Goal: Information Seeking & Learning: Learn about a topic

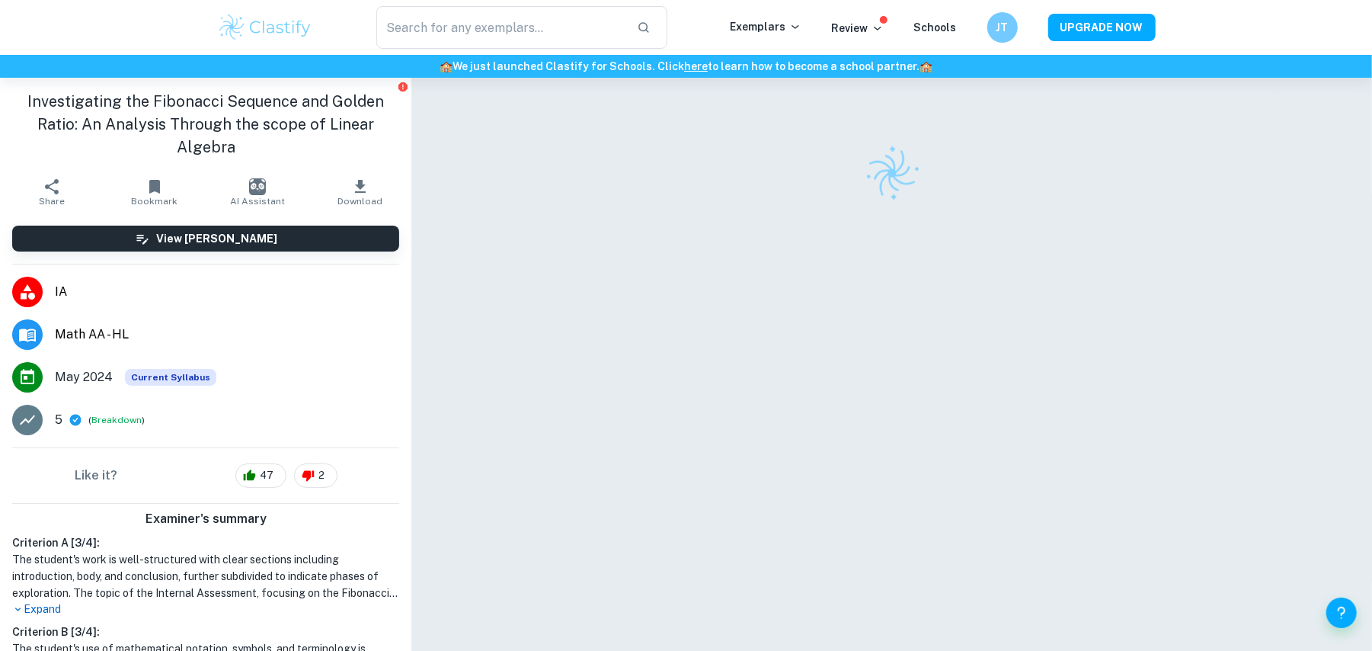
click at [287, 30] on img at bounding box center [265, 27] width 97 height 30
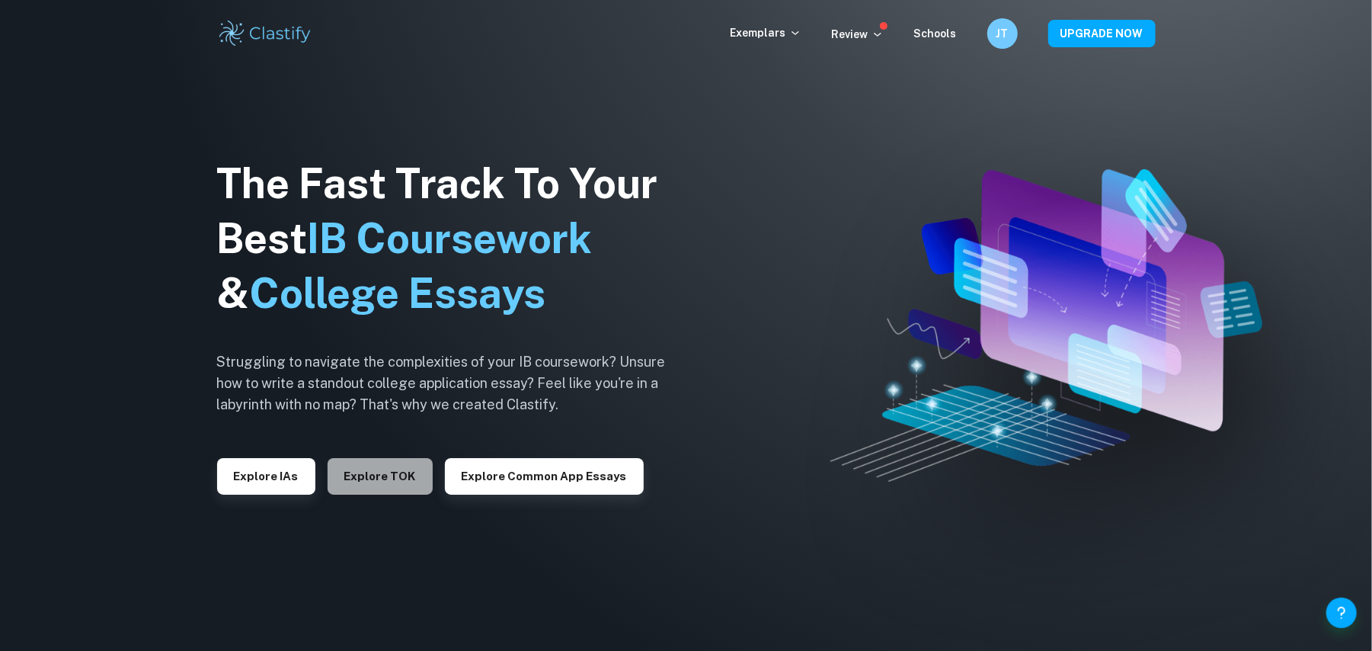
click at [390, 477] on button "Explore TOK" at bounding box center [380, 476] width 105 height 37
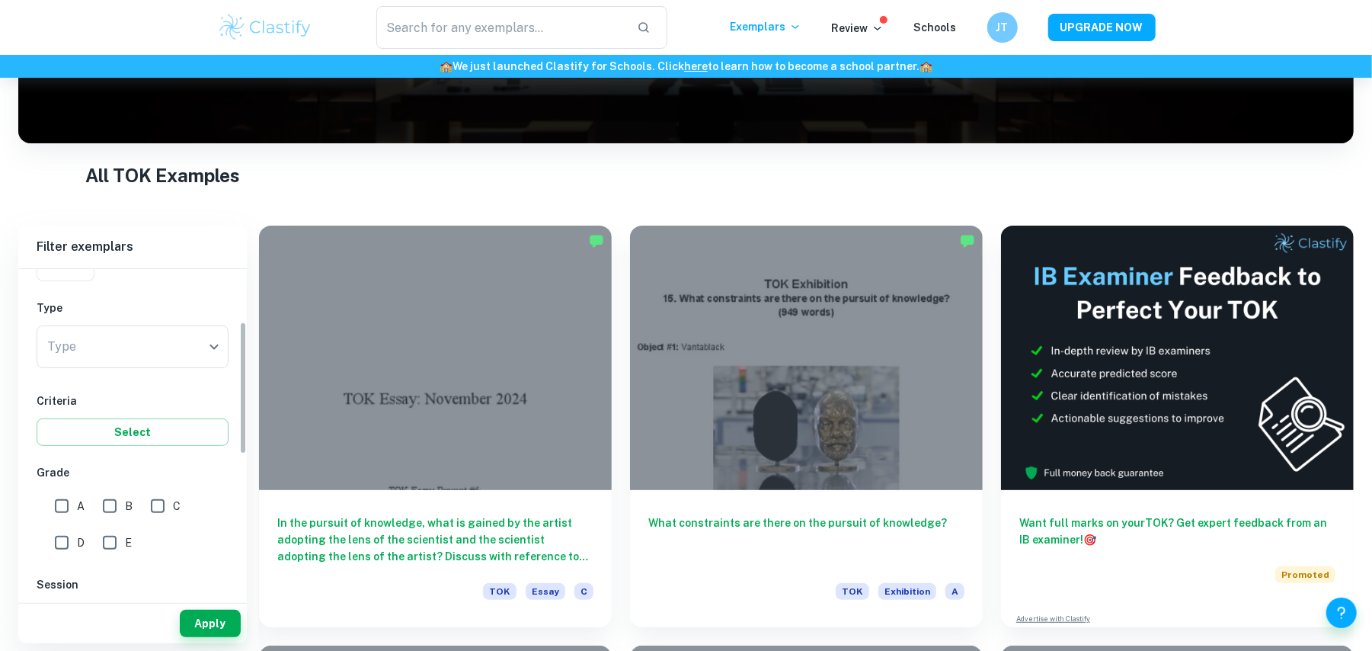
scroll to position [148, 0]
click at [180, 370] on div "Type ​ Type" at bounding box center [133, 346] width 192 height 49
click at [178, 355] on body "We value your privacy We use cookies to enhance your browsing experience, serve…" at bounding box center [686, 189] width 1372 height 651
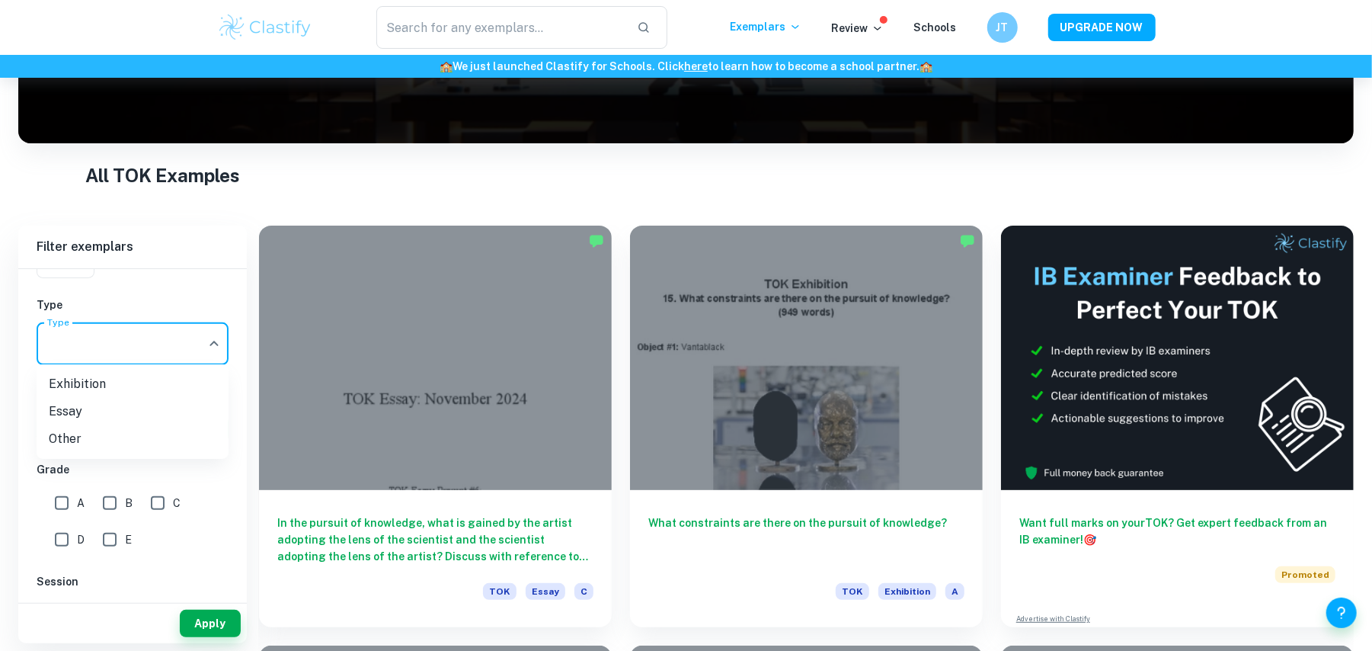
click at [168, 385] on li "Exhibition" at bounding box center [133, 383] width 192 height 27
type input "Exhibition"
click at [64, 498] on input "A" at bounding box center [61, 503] width 30 height 30
checkbox input "true"
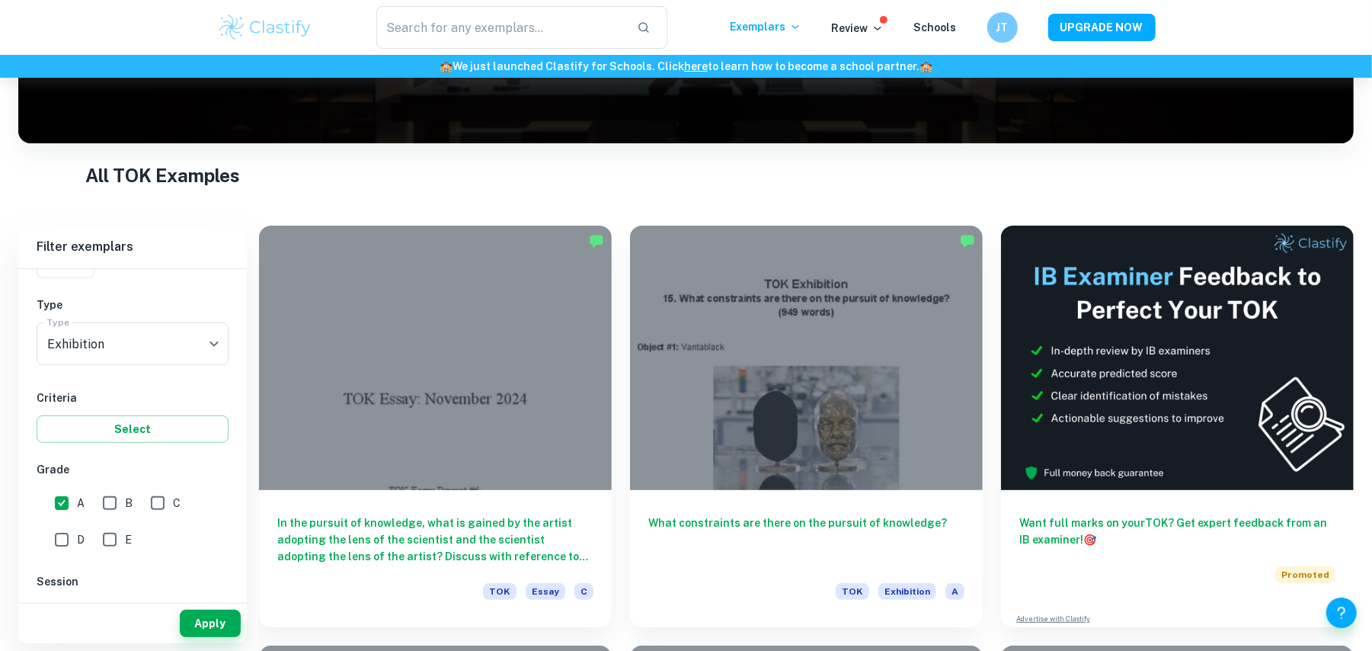
click at [101, 498] on input "B" at bounding box center [109, 503] width 30 height 30
checkbox input "true"
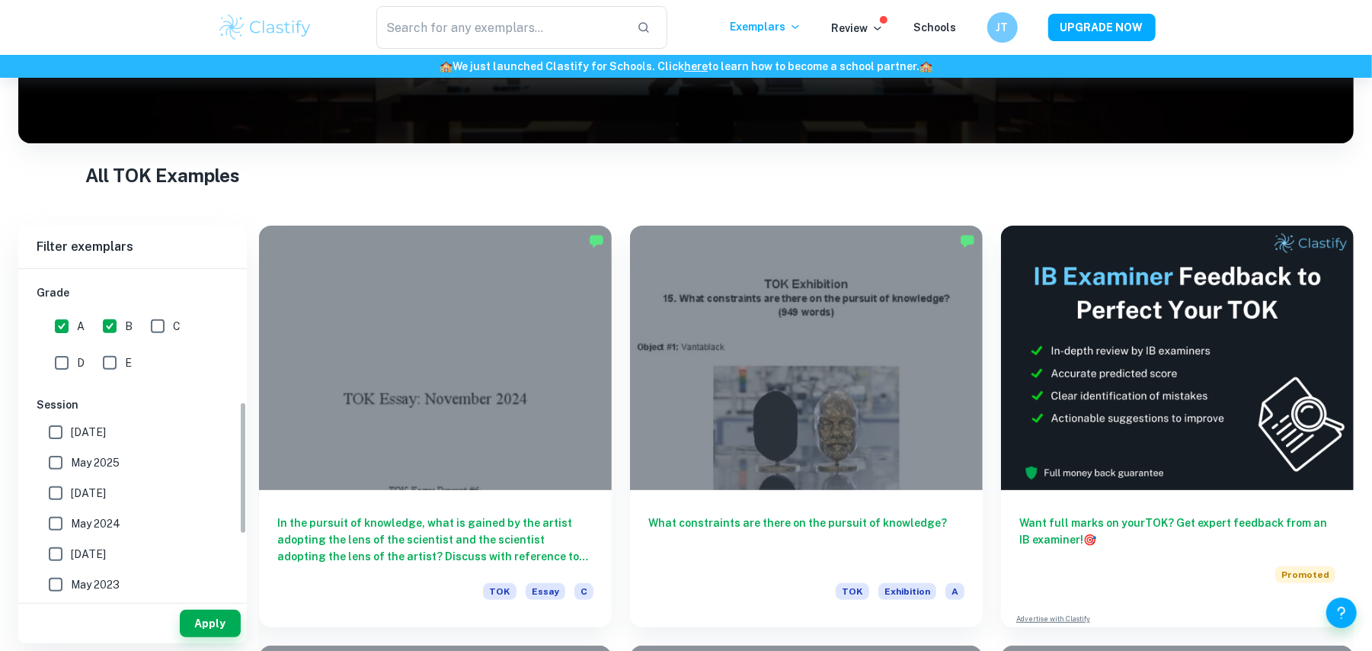
scroll to position [327, 0]
click at [111, 458] on span "May 2025" at bounding box center [95, 460] width 49 height 17
click at [71, 458] on input "May 2025" at bounding box center [55, 460] width 30 height 30
checkbox input "true"
click at [114, 442] on label "May 2026" at bounding box center [128, 430] width 176 height 30
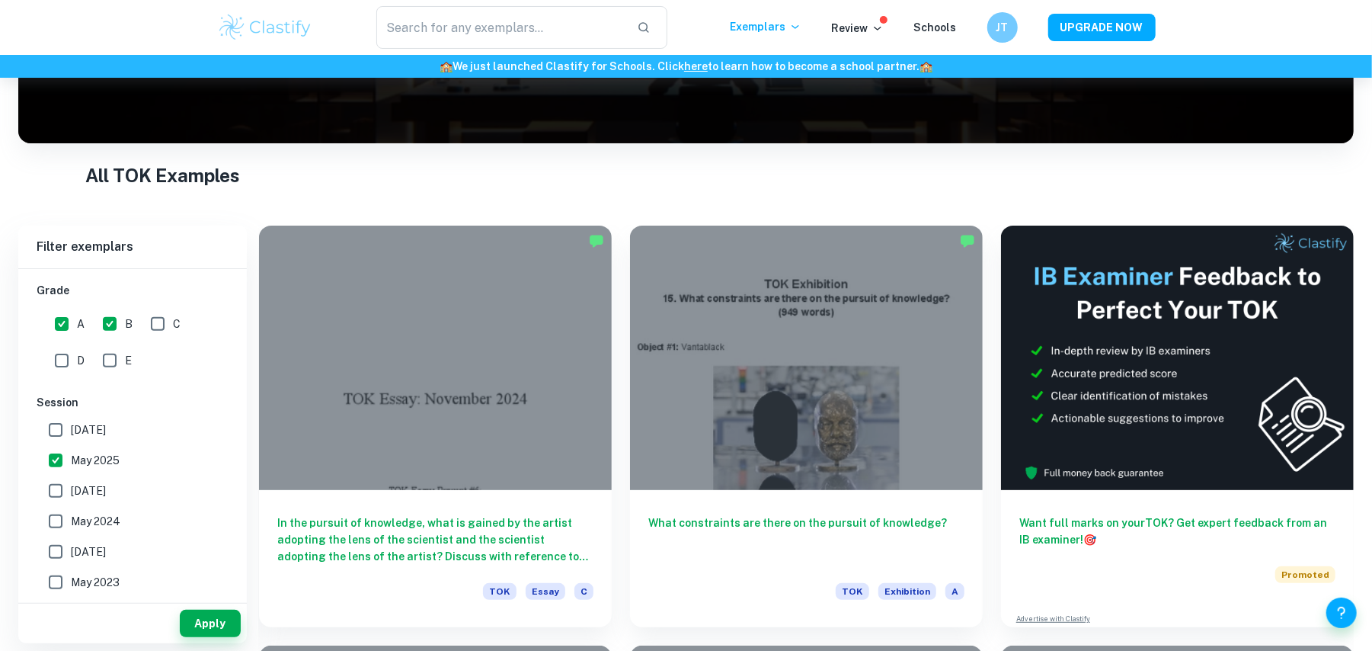
click at [71, 442] on input "May 2026" at bounding box center [55, 430] width 30 height 30
click at [130, 437] on label "May 2026" at bounding box center [128, 430] width 176 height 30
click at [71, 437] on input "May 2026" at bounding box center [55, 430] width 30 height 30
checkbox input "false"
click at [203, 637] on button "Apply" at bounding box center [210, 623] width 61 height 27
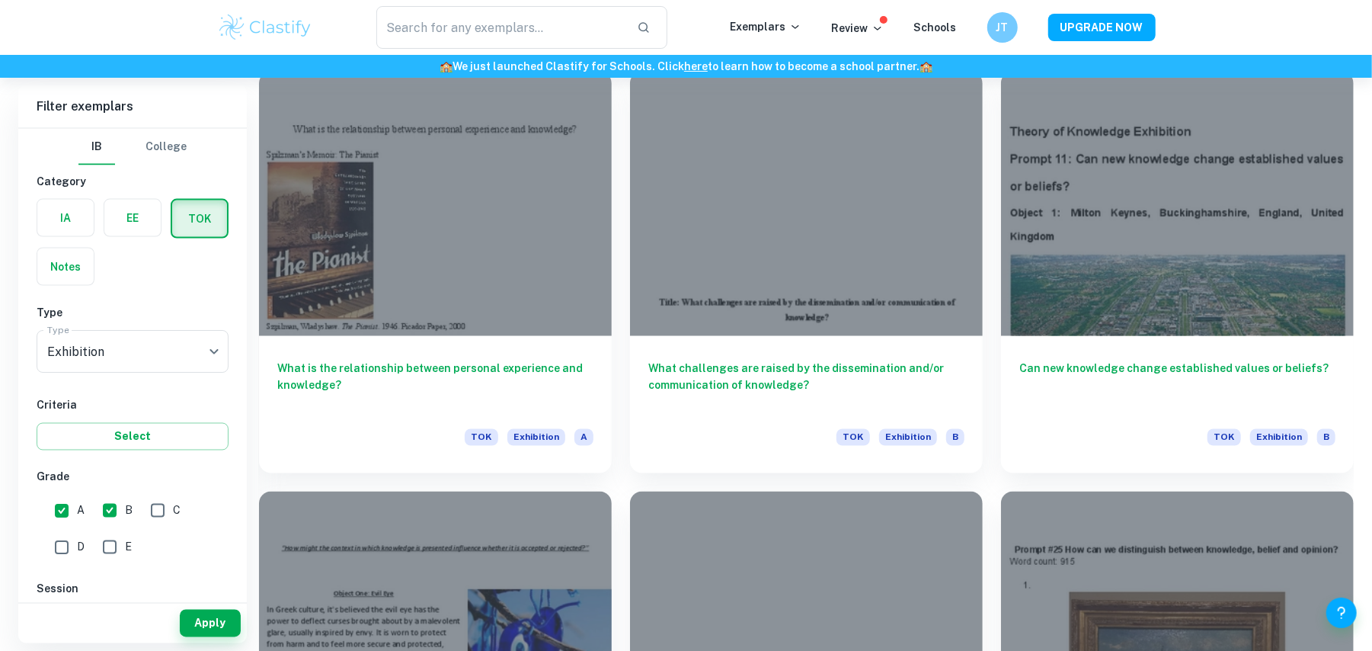
scroll to position [1698, 0]
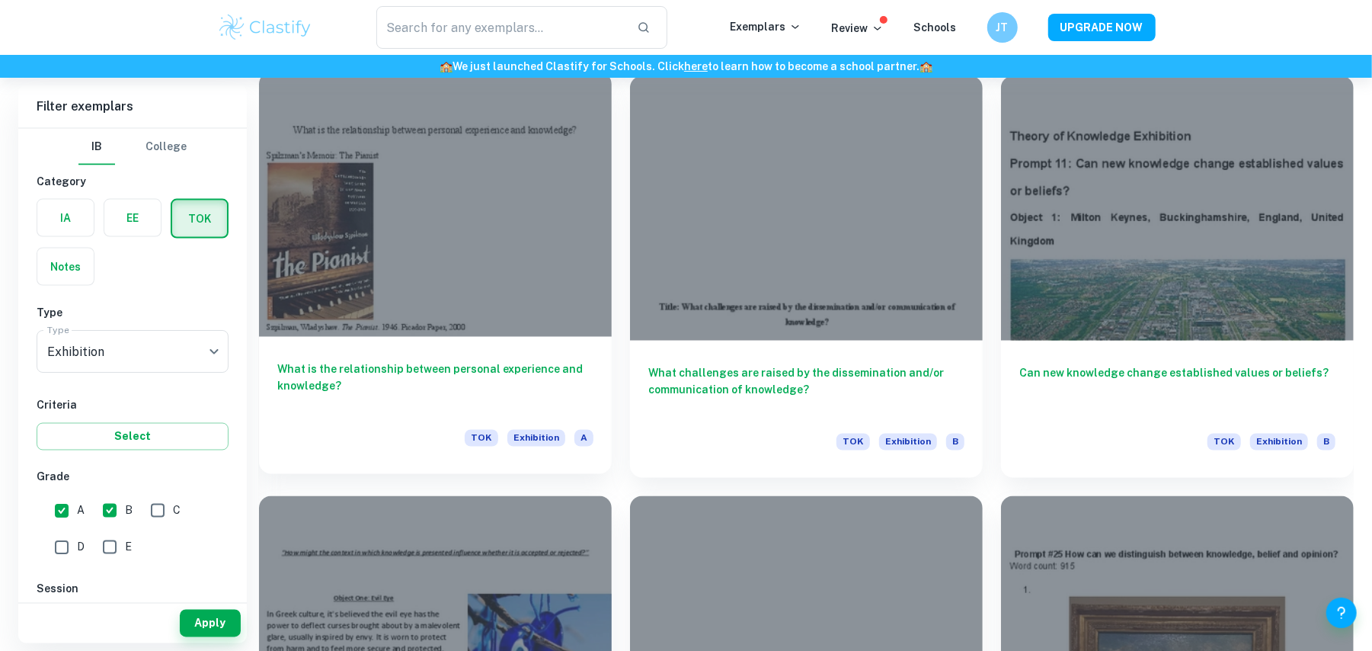
click at [538, 378] on h6 "What is the relationship between personal experience and knowledge?" at bounding box center [435, 386] width 316 height 50
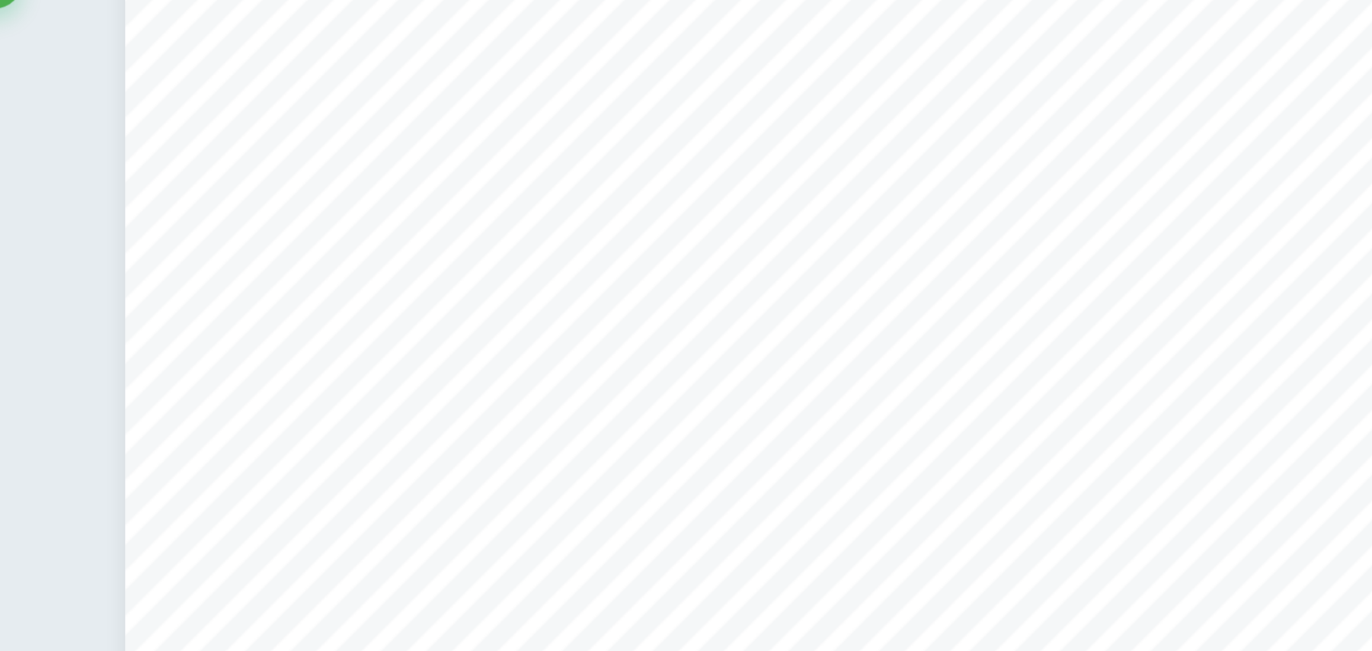
scroll to position [2586, 0]
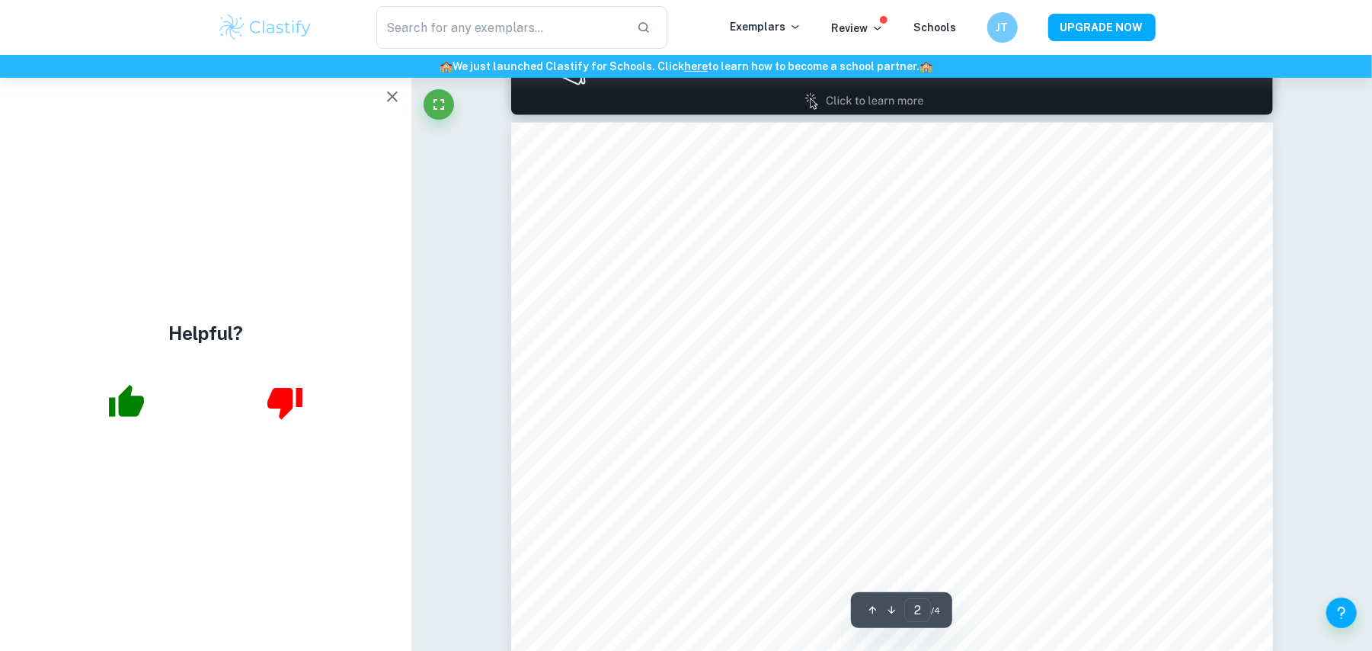
type input "1"
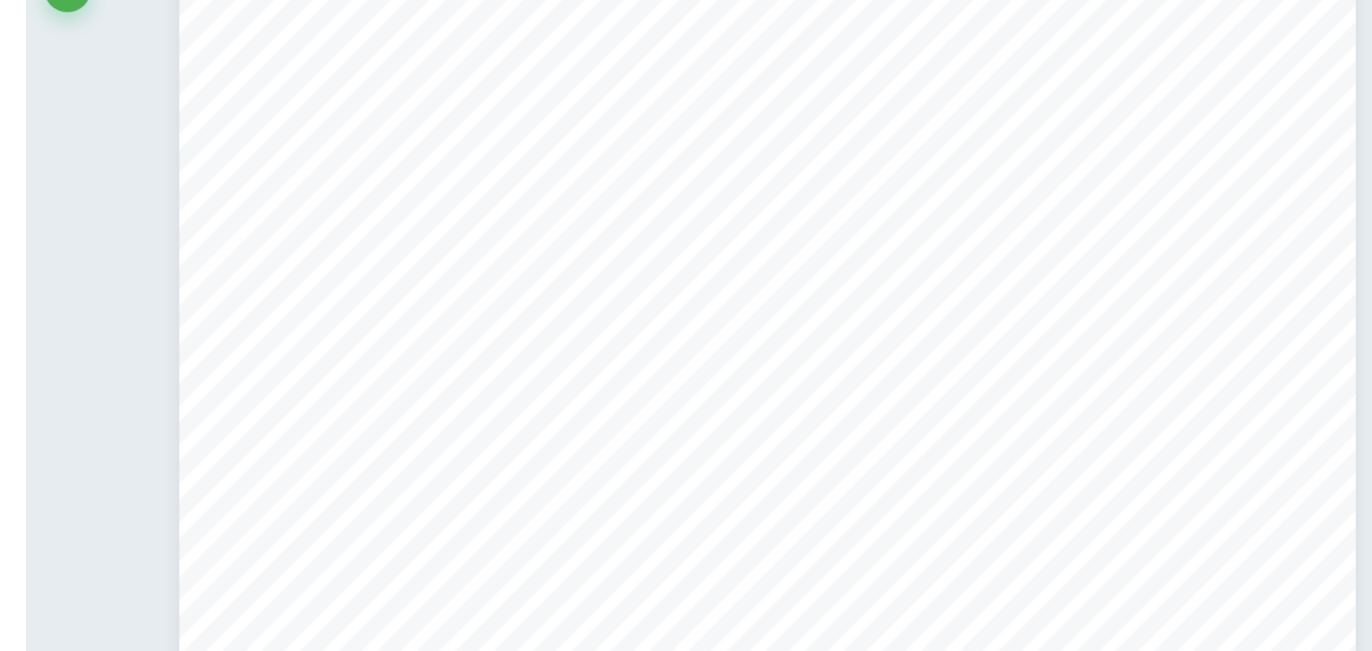
scroll to position [412, 0]
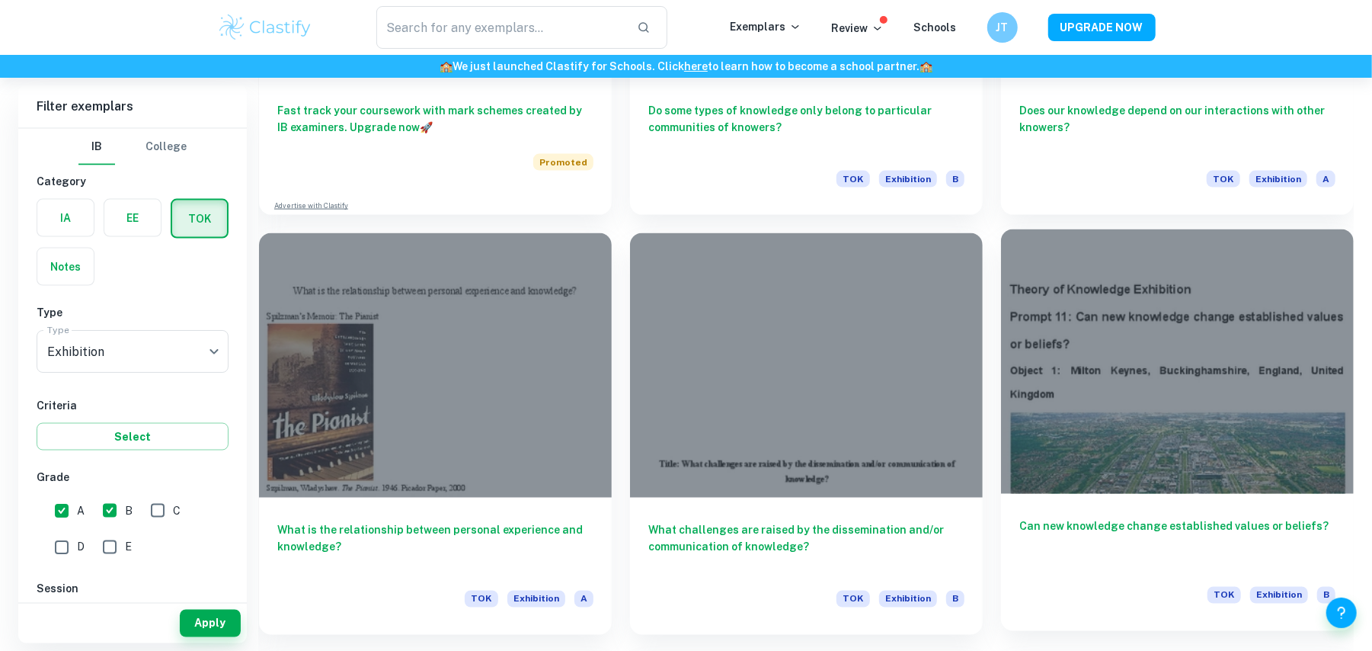
scroll to position [1552, 0]
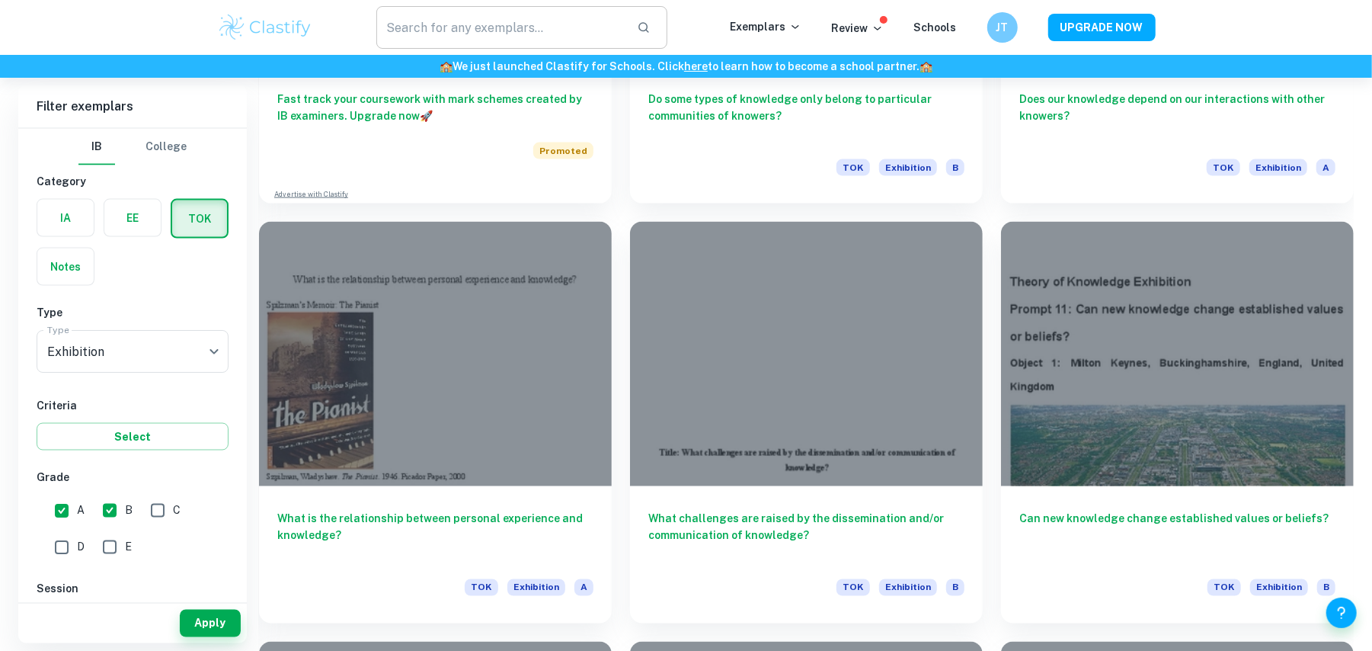
click at [586, 29] on input "text" at bounding box center [500, 27] width 249 height 43
type input "BELIEFS"
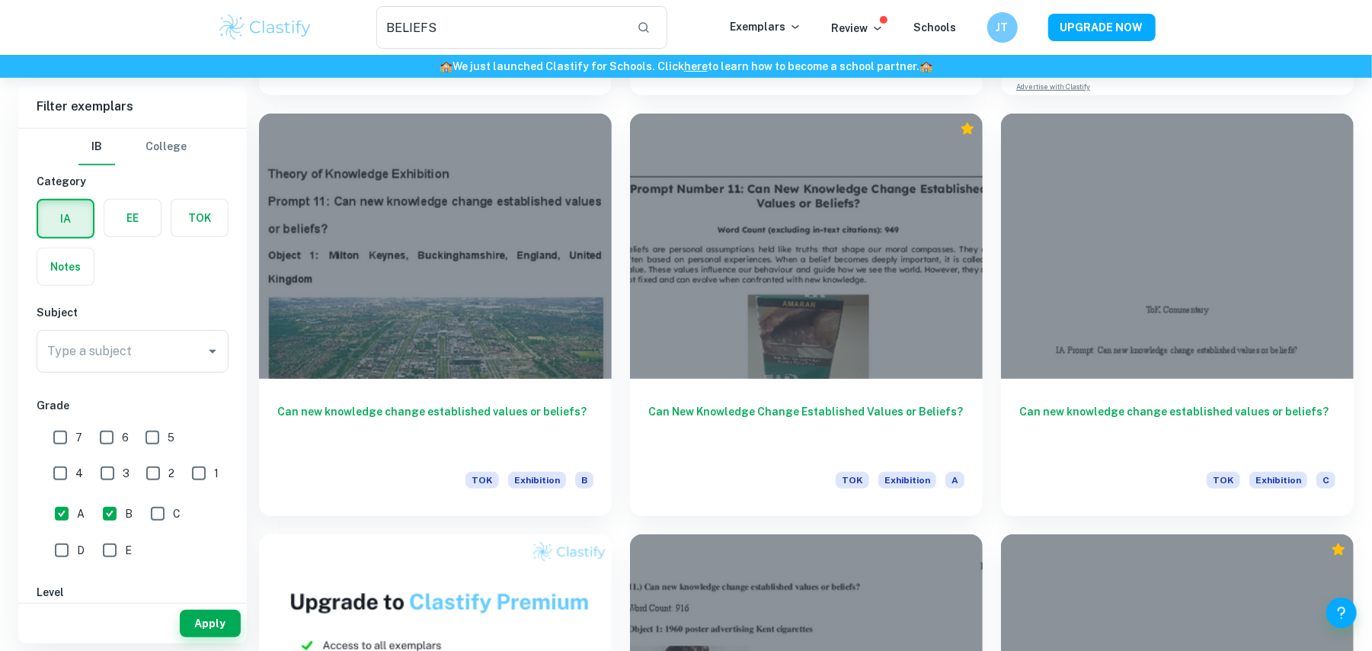
scroll to position [471, 0]
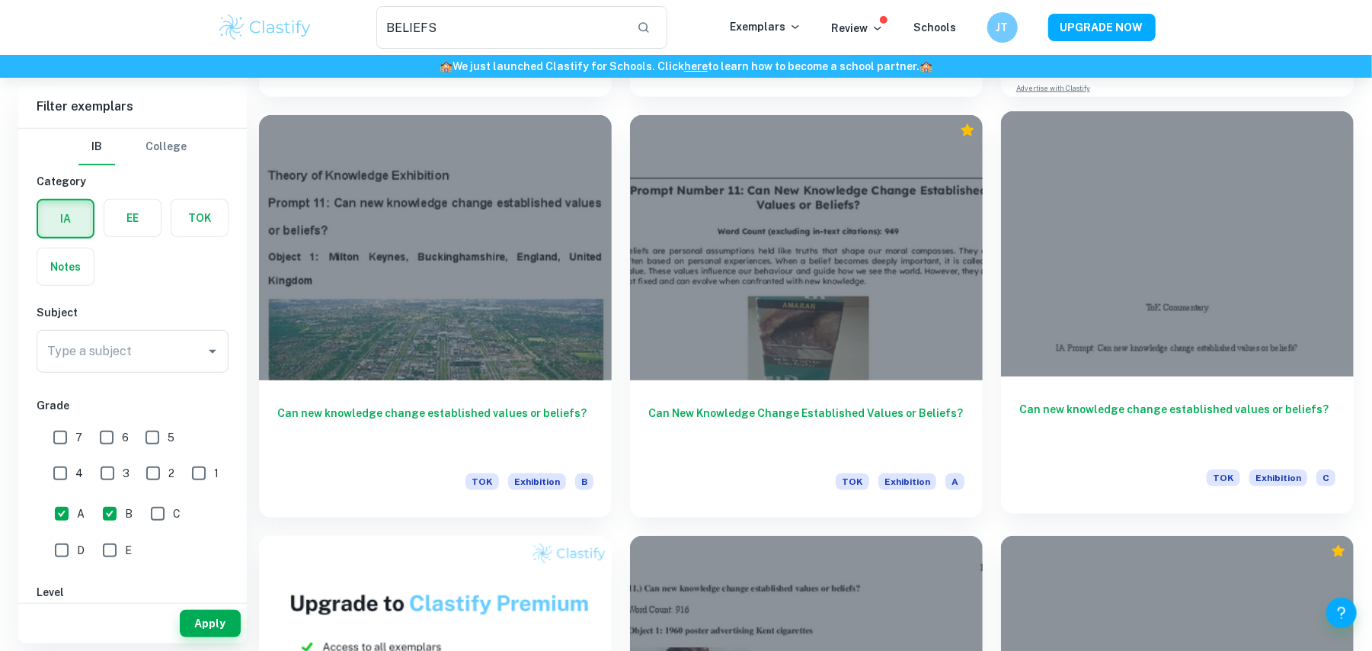
click at [1068, 331] on div at bounding box center [1177, 243] width 353 height 264
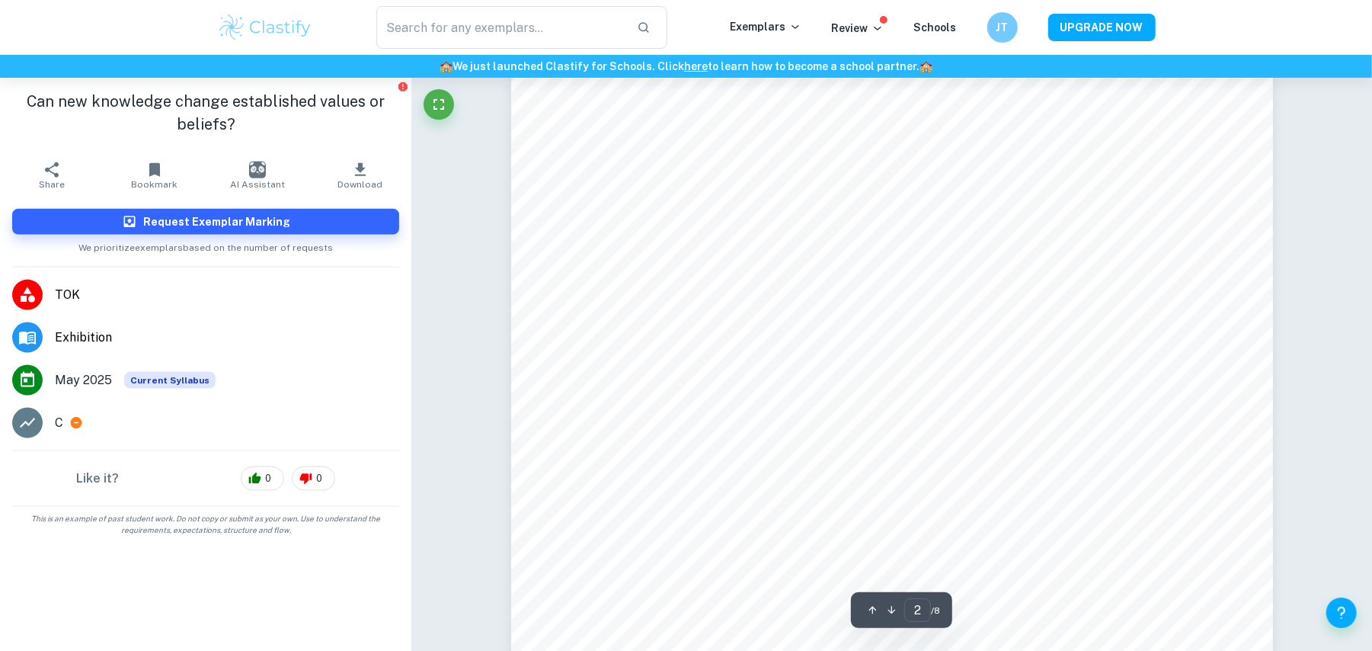
scroll to position [1318, 0]
type input "6"
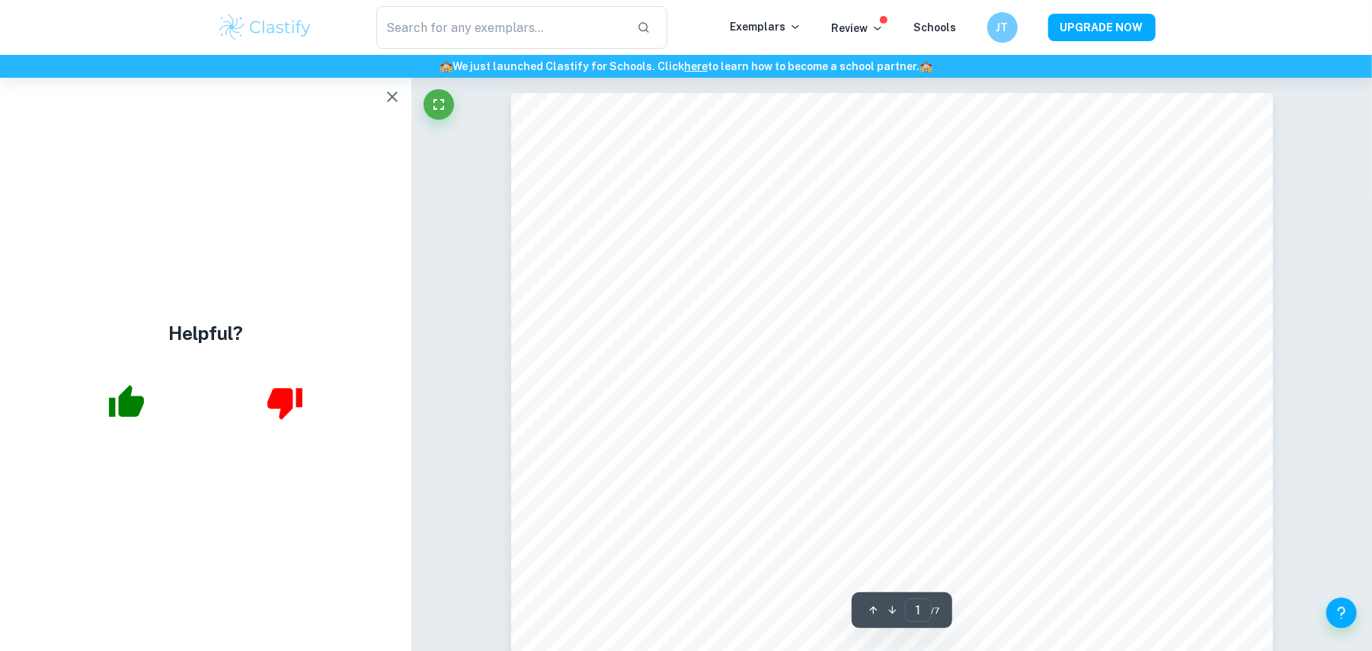
click at [390, 114] on div "Helpful?" at bounding box center [205, 364] width 411 height 573
click at [390, 96] on icon "button" at bounding box center [392, 97] width 18 height 18
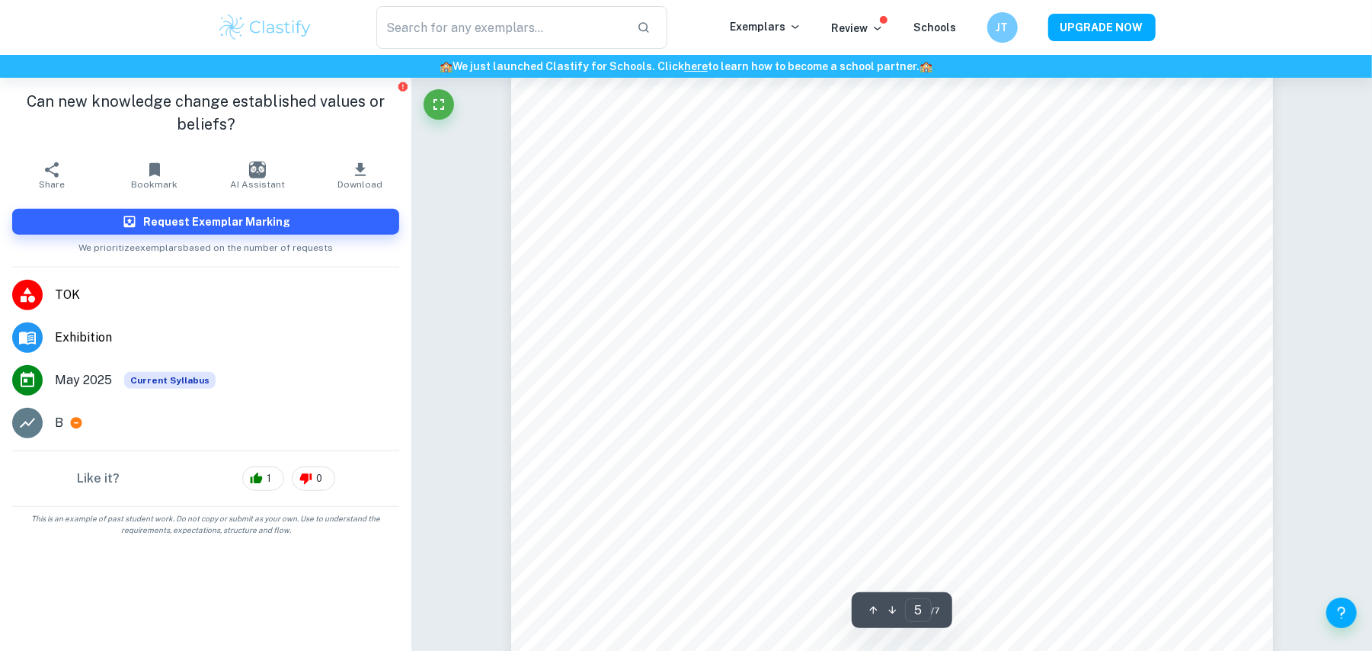
scroll to position [5064, 0]
type input "6"
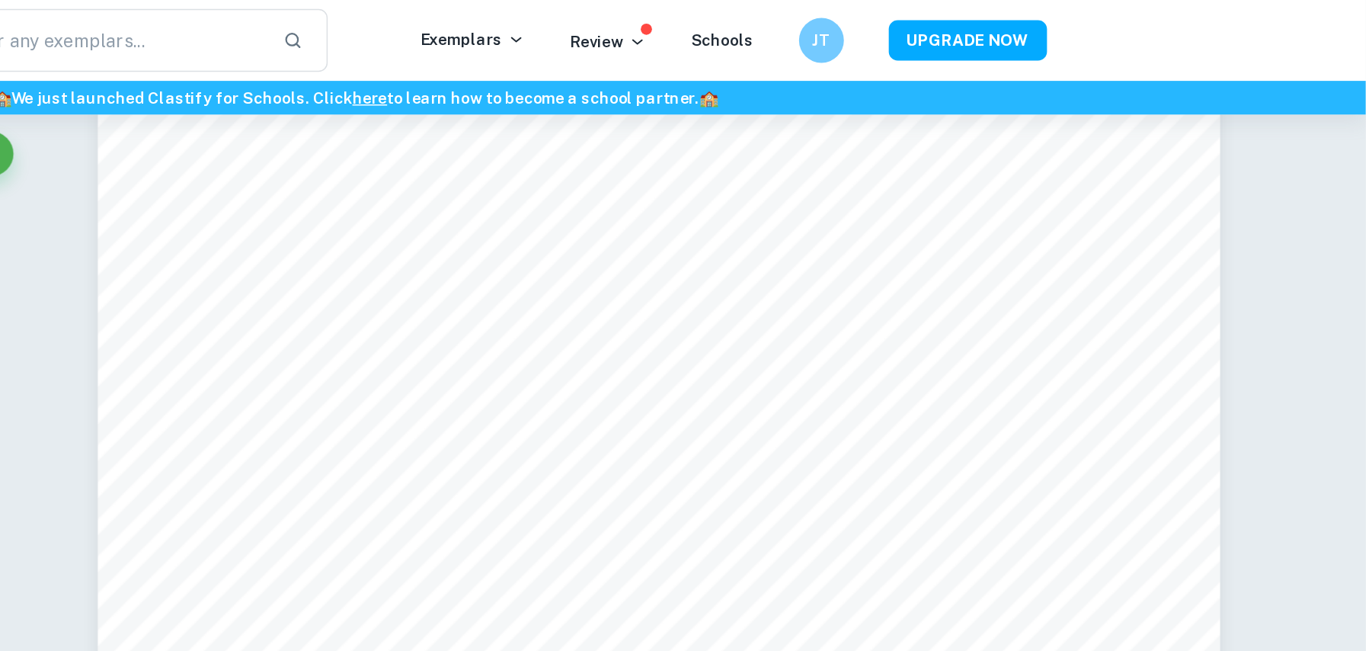
scroll to position [4773, 0]
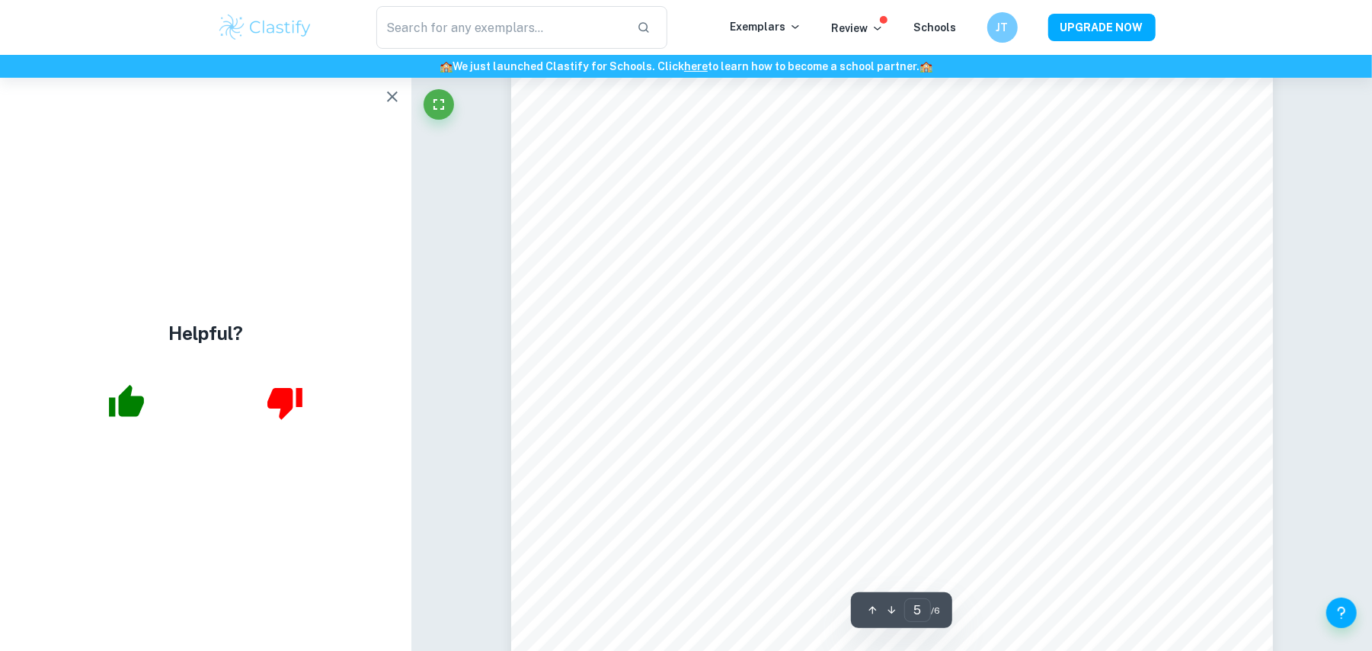
click at [397, 105] on icon "button" at bounding box center [392, 97] width 18 height 18
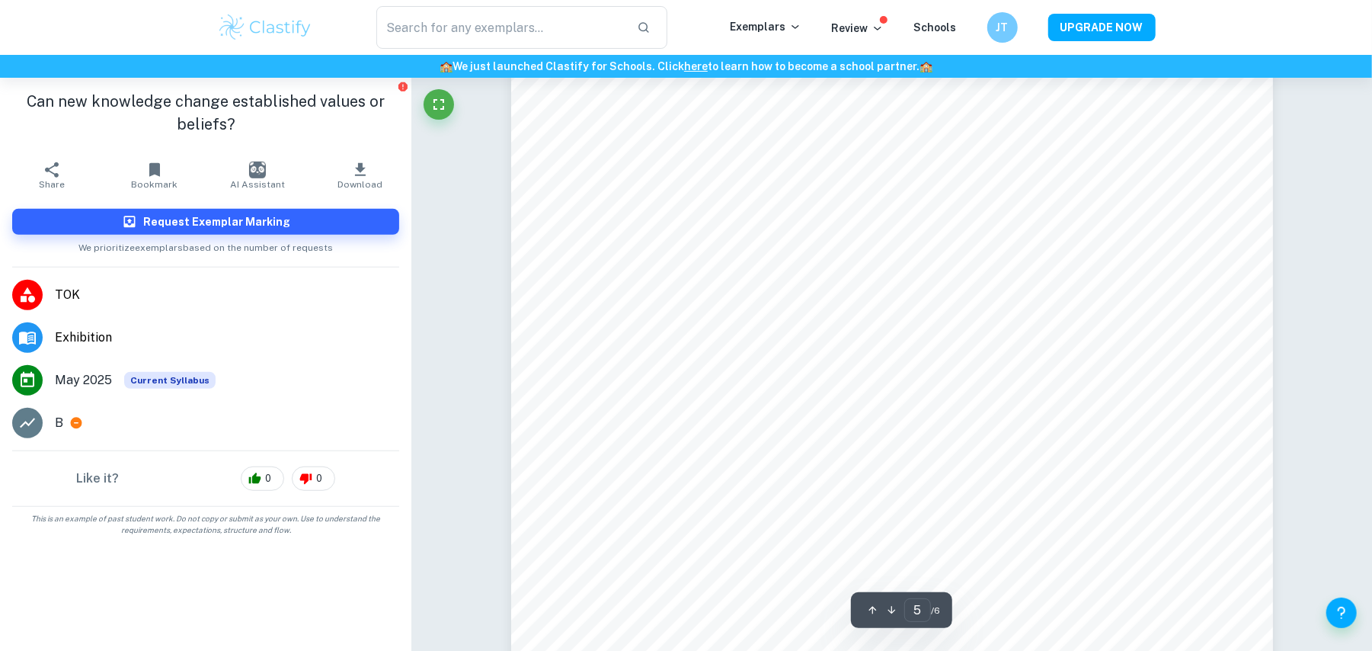
scroll to position [4650, 0]
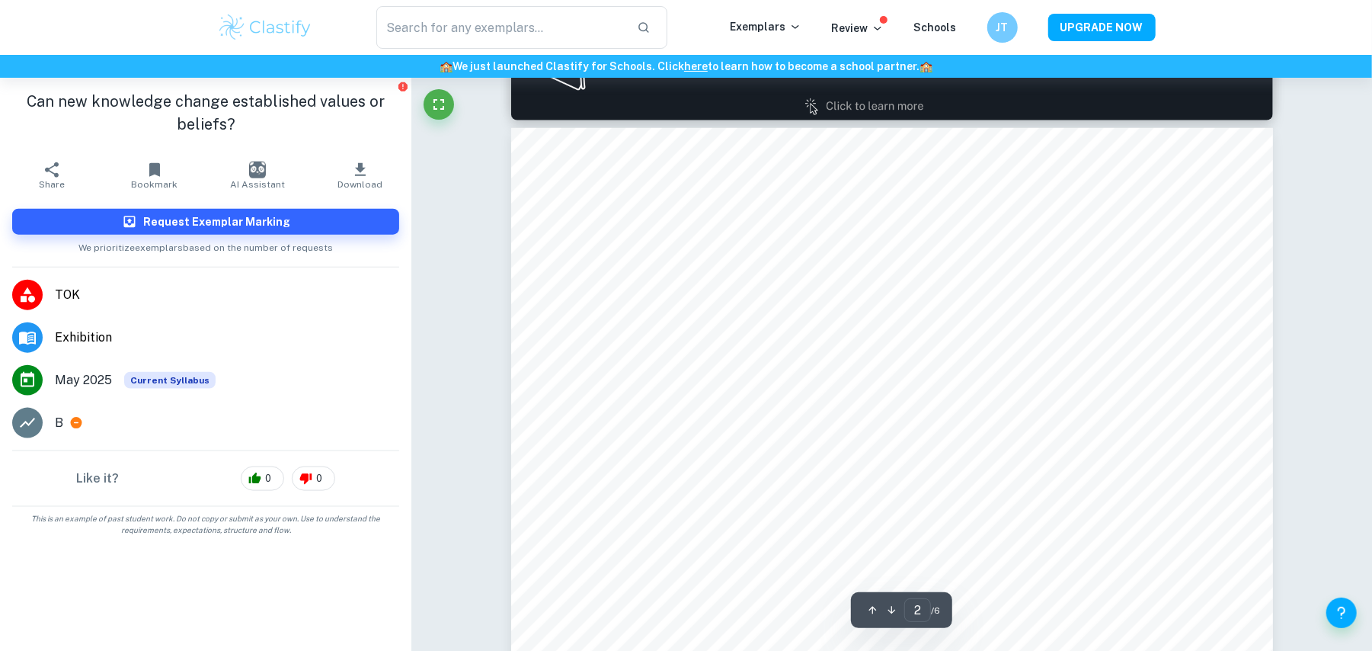
type input "1"
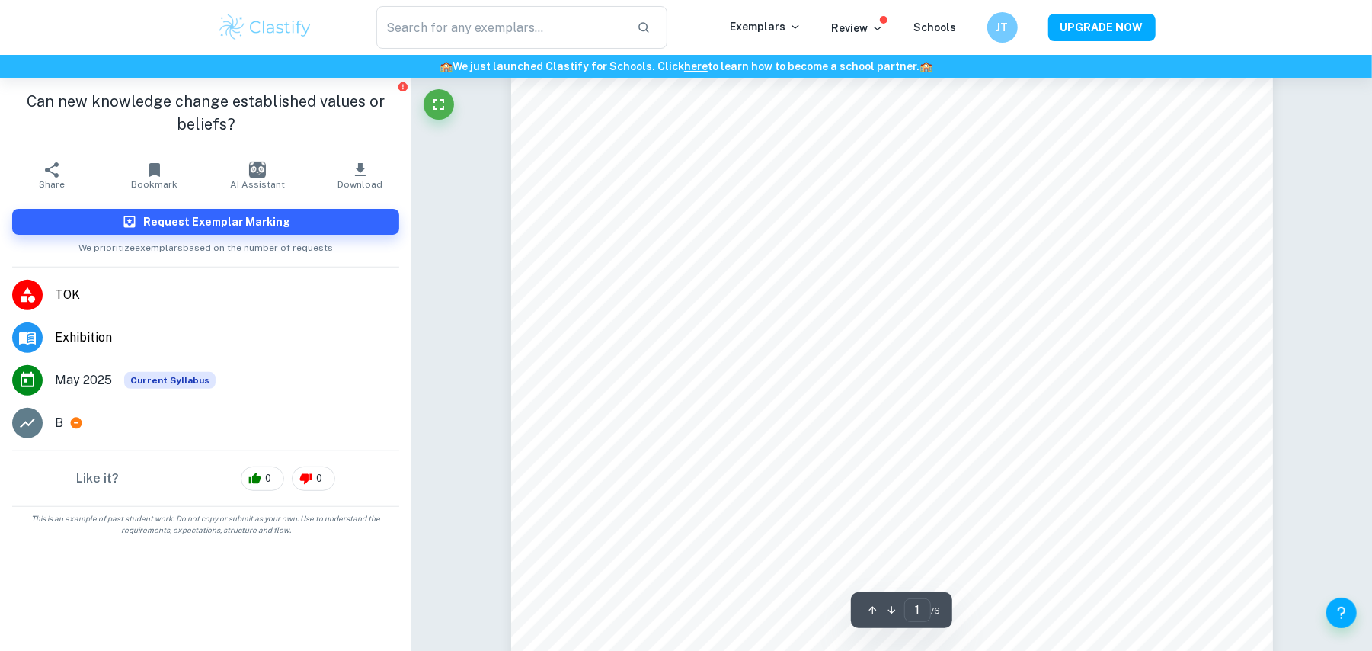
scroll to position [0, 0]
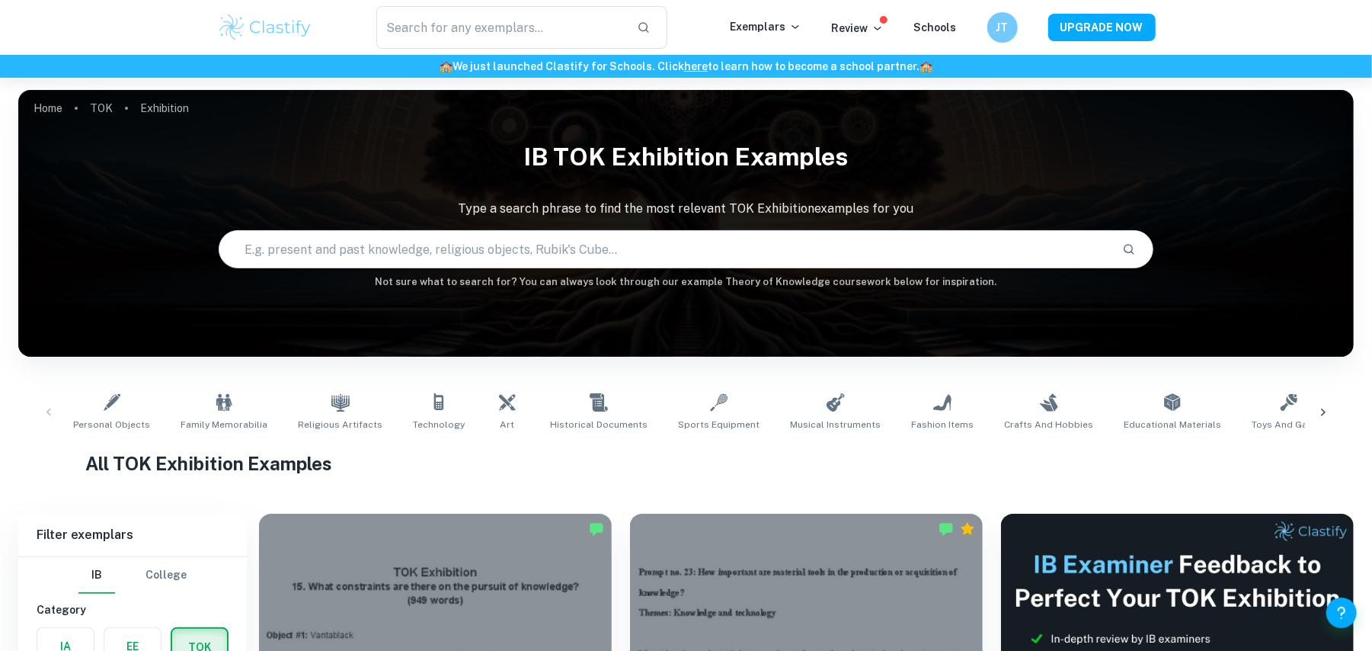
scroll to position [431, 0]
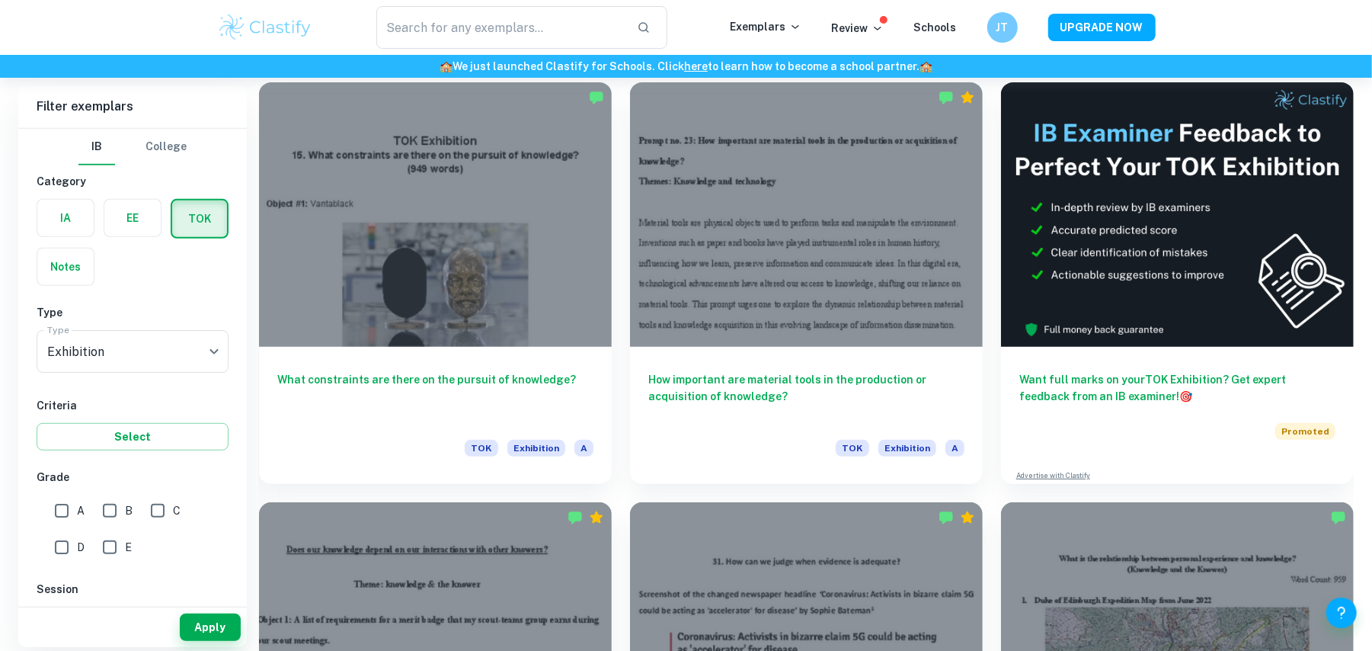
click at [56, 495] on input "A" at bounding box center [61, 510] width 30 height 30
checkbox input "true"
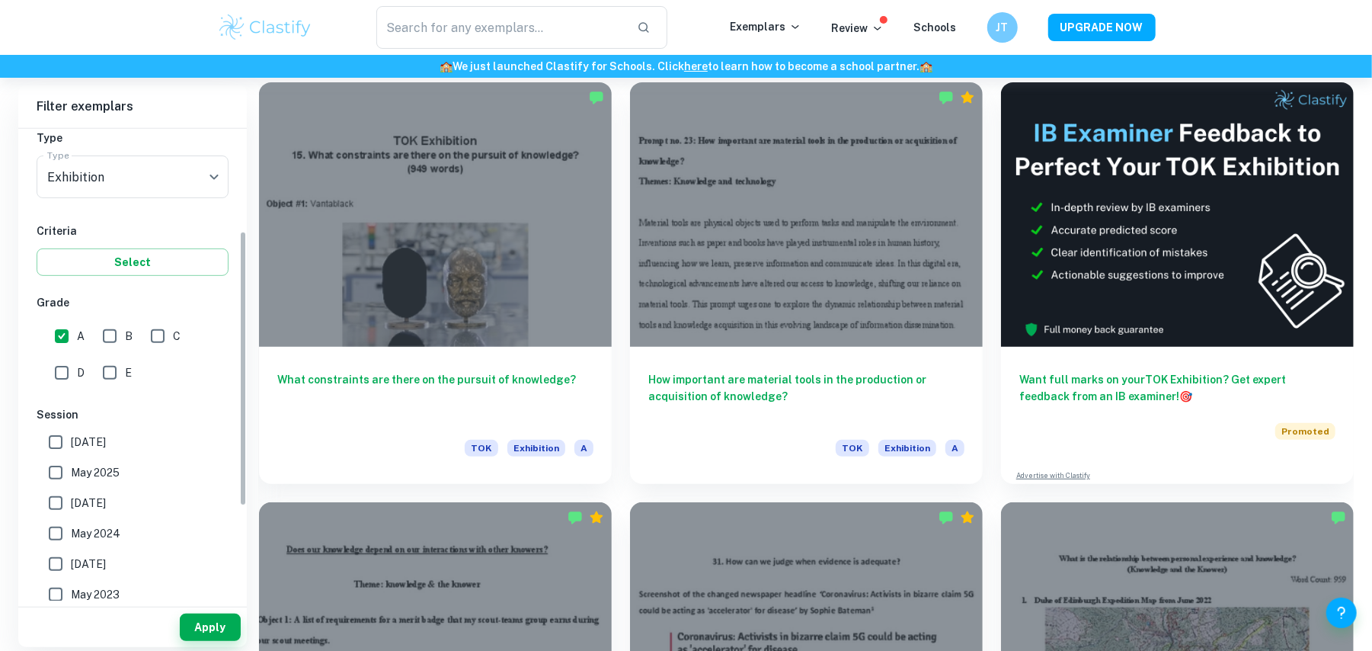
scroll to position [175, 0]
click at [82, 464] on span "May 2025" at bounding box center [95, 471] width 49 height 17
click at [71, 464] on input "May 2025" at bounding box center [55, 471] width 30 height 30
checkbox input "true"
click at [208, 629] on button "Apply" at bounding box center [210, 626] width 61 height 27
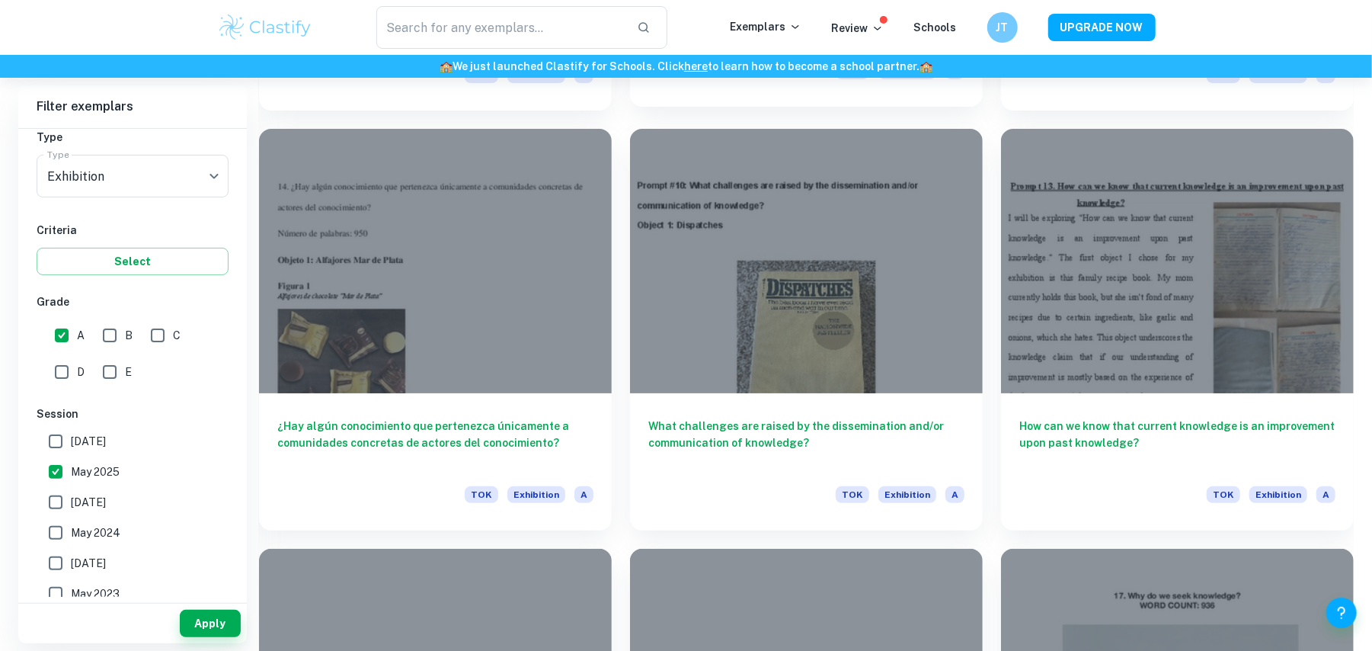
scroll to position [4164, 0]
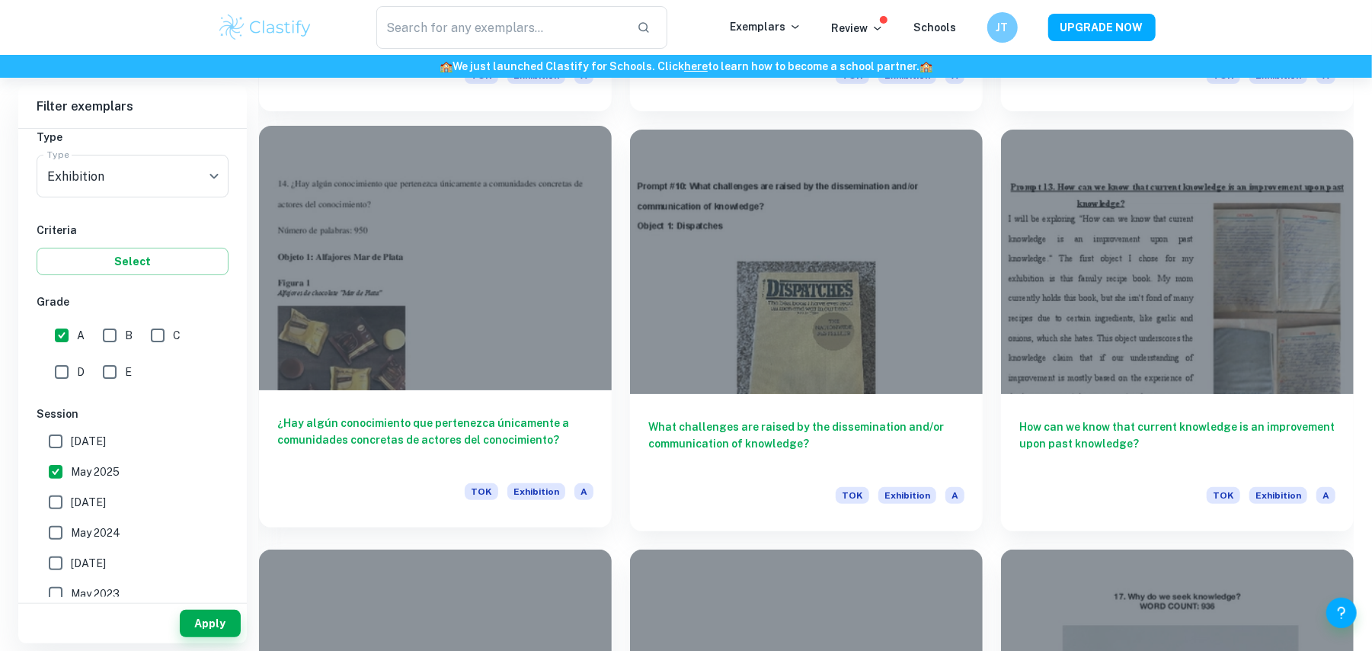
click at [537, 299] on div at bounding box center [435, 258] width 353 height 264
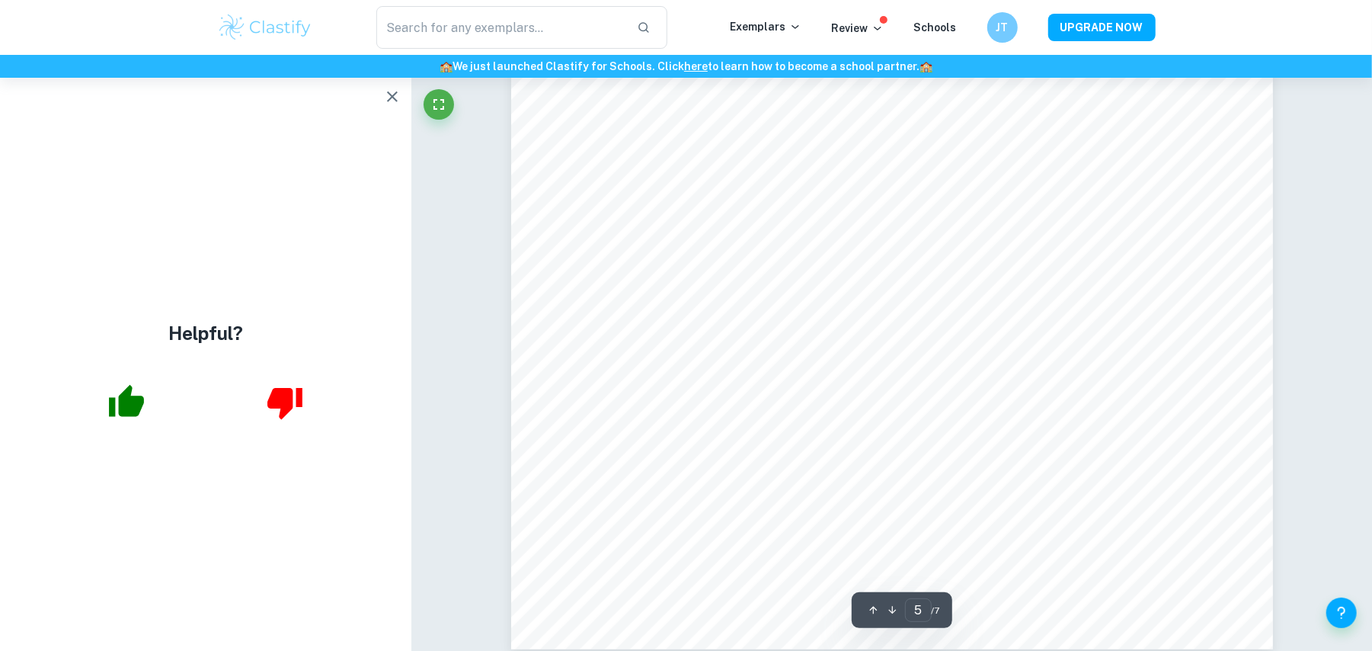
scroll to position [5082, 0]
click at [395, 91] on icon "button" at bounding box center [392, 97] width 18 height 18
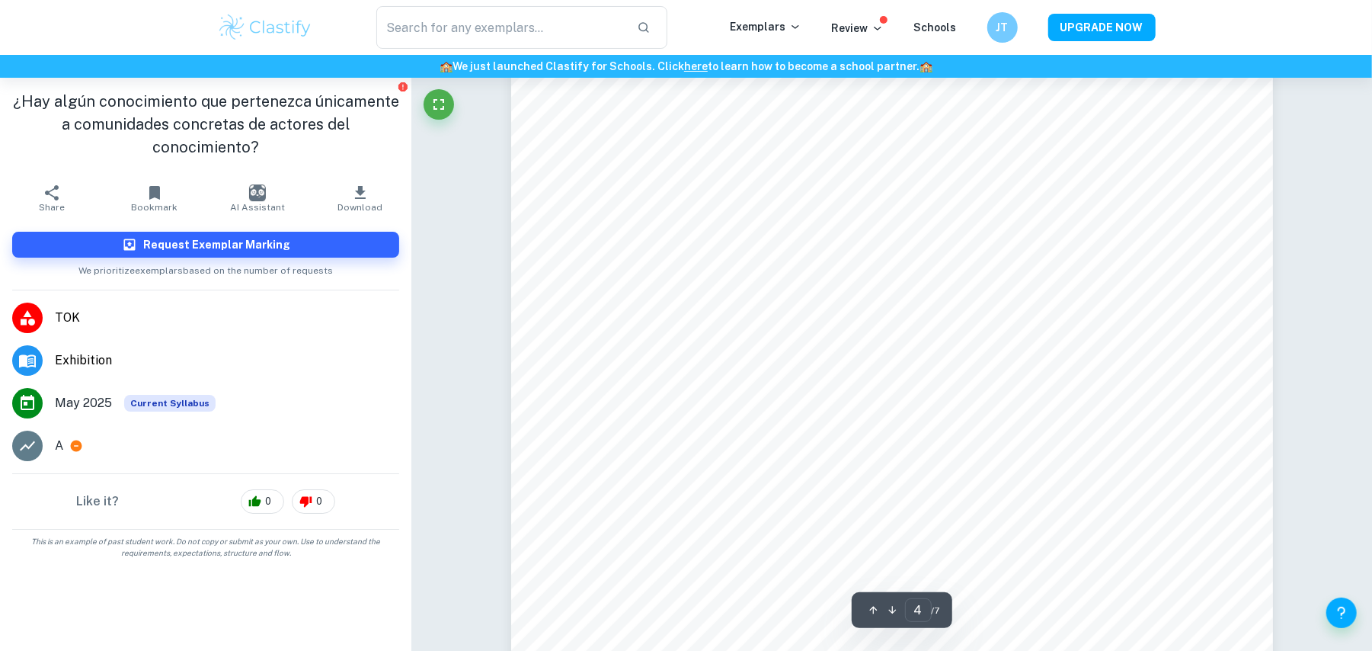
scroll to position [3609, 0]
type input "3"
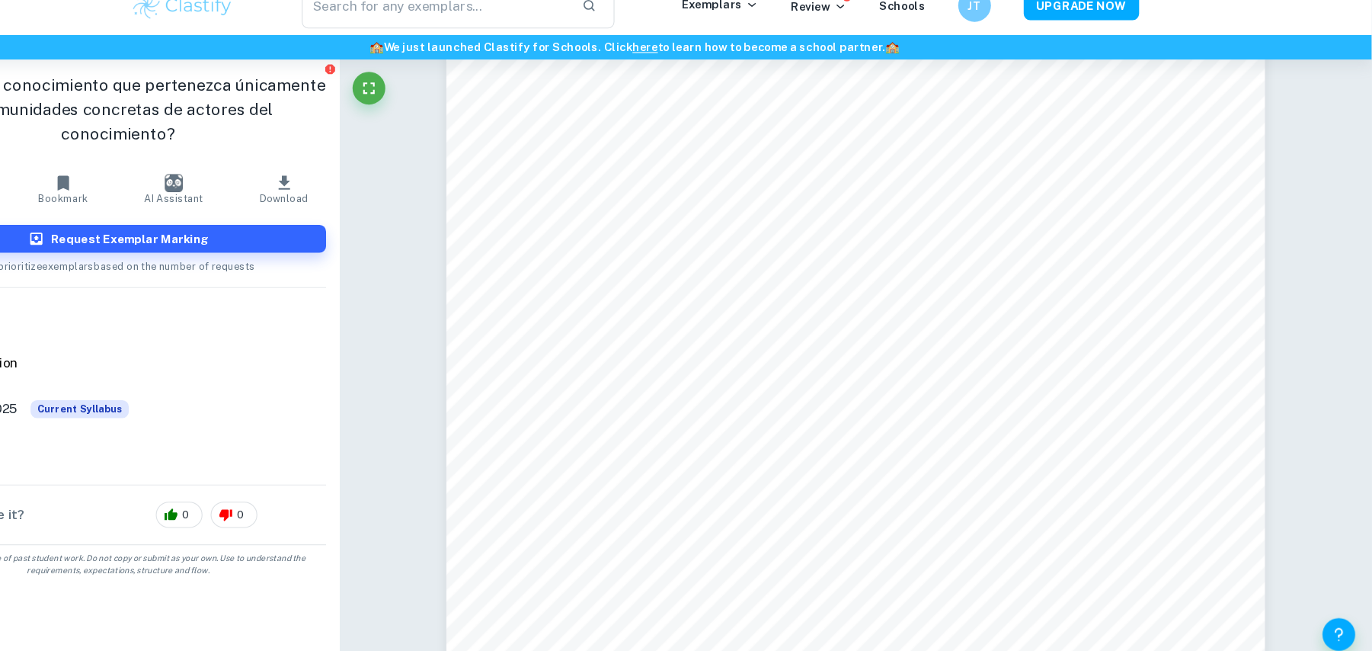
scroll to position [2880, 0]
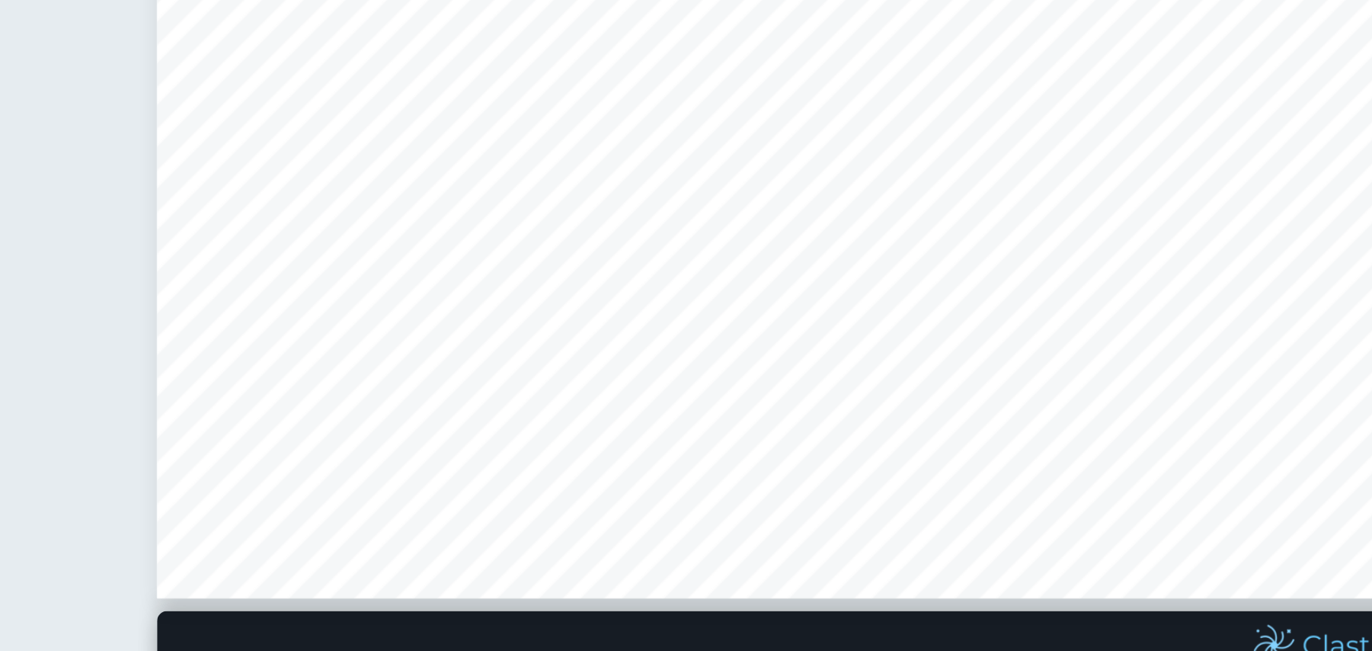
scroll to position [613, 0]
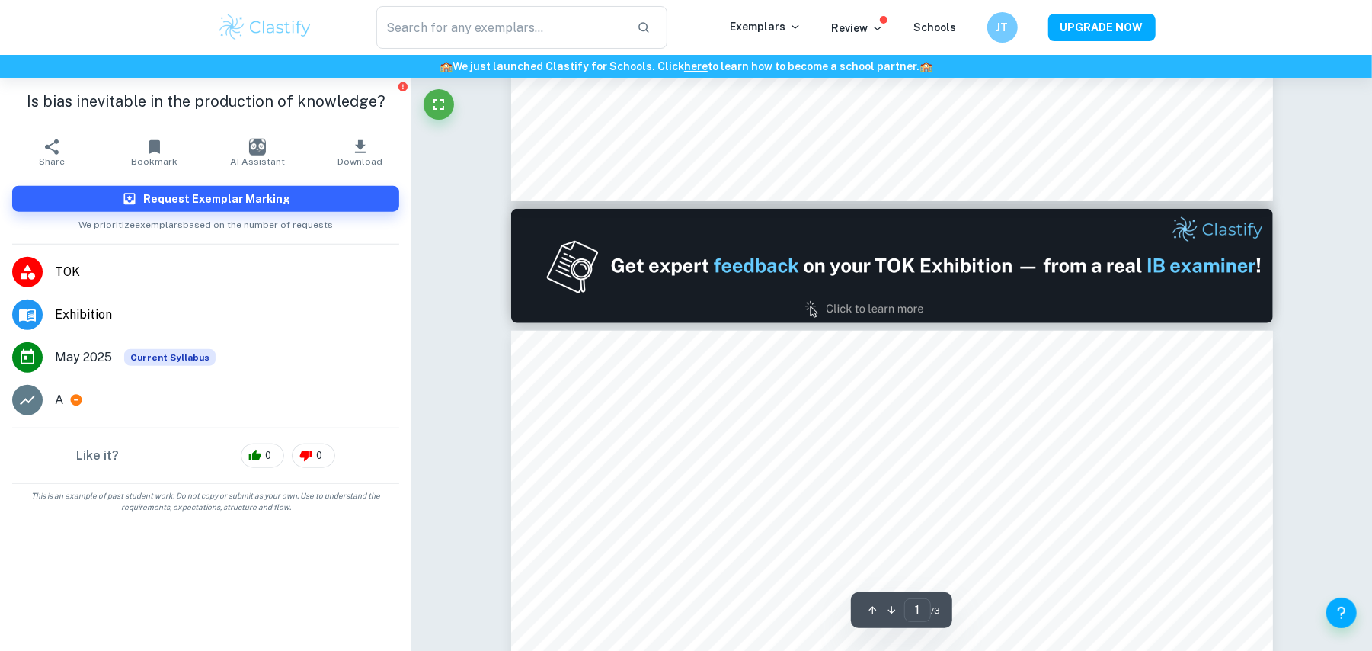
type input "2"
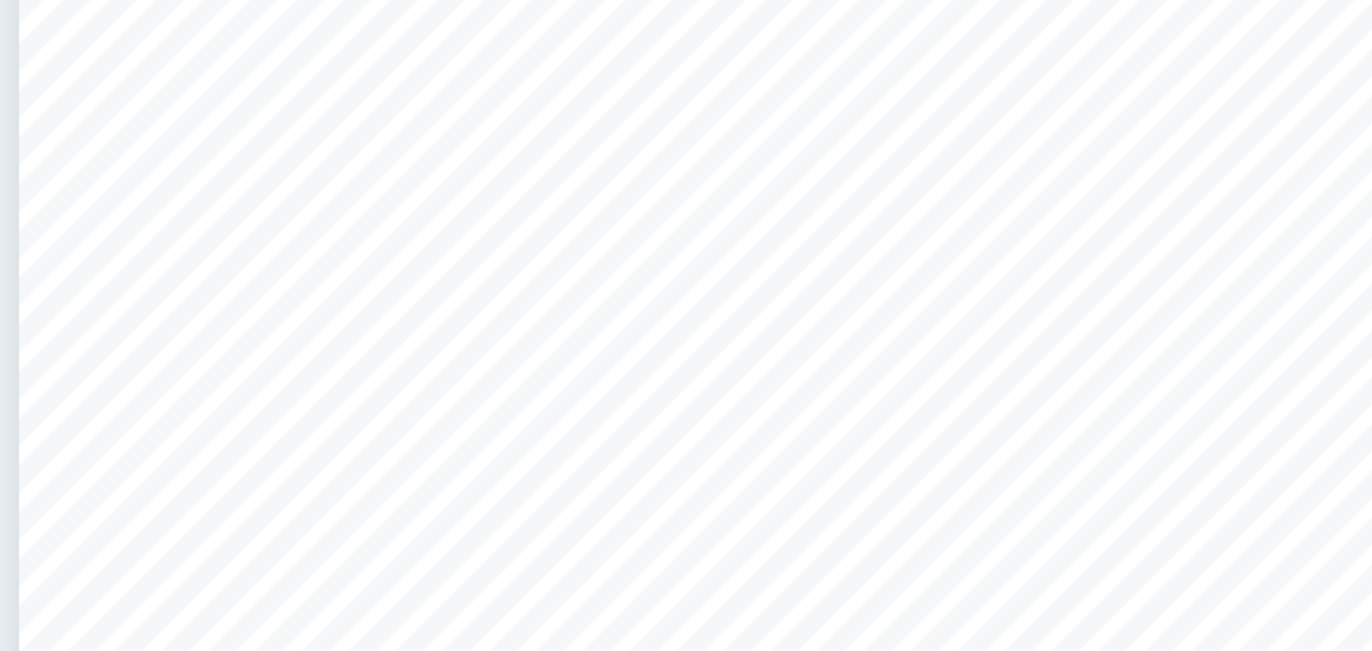
scroll to position [1213, 0]
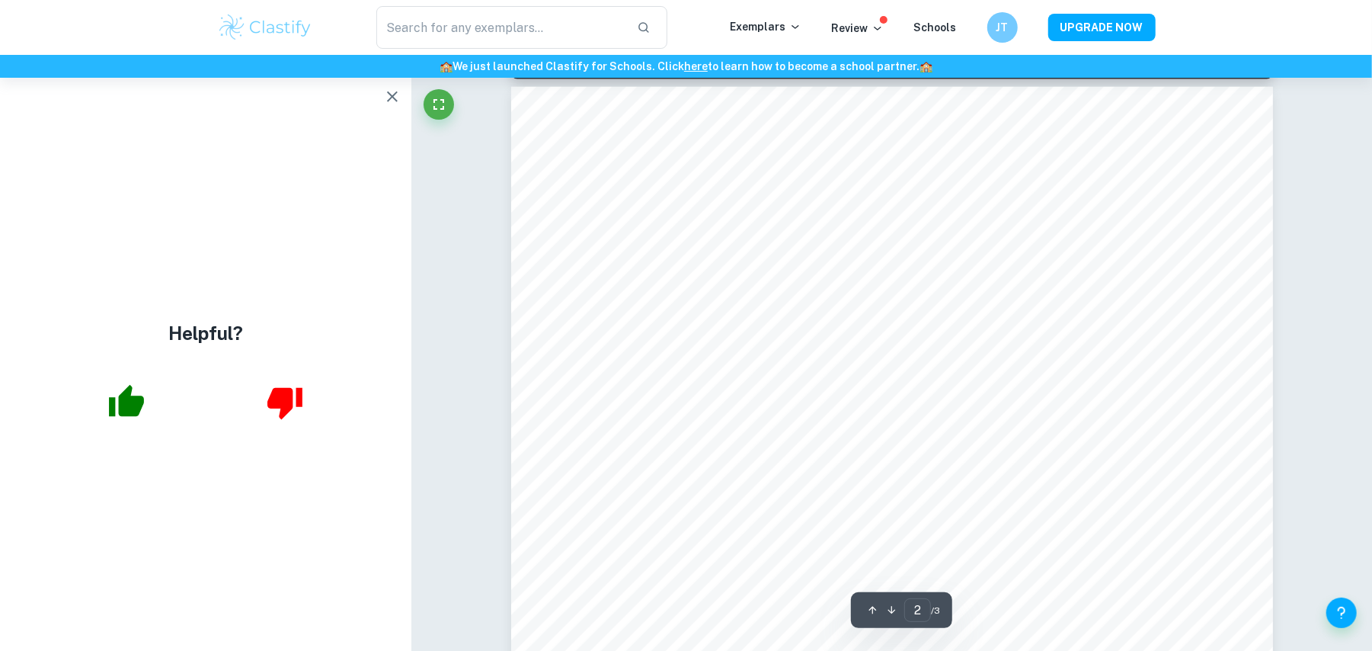
click at [388, 102] on icon "button" at bounding box center [392, 97] width 18 height 18
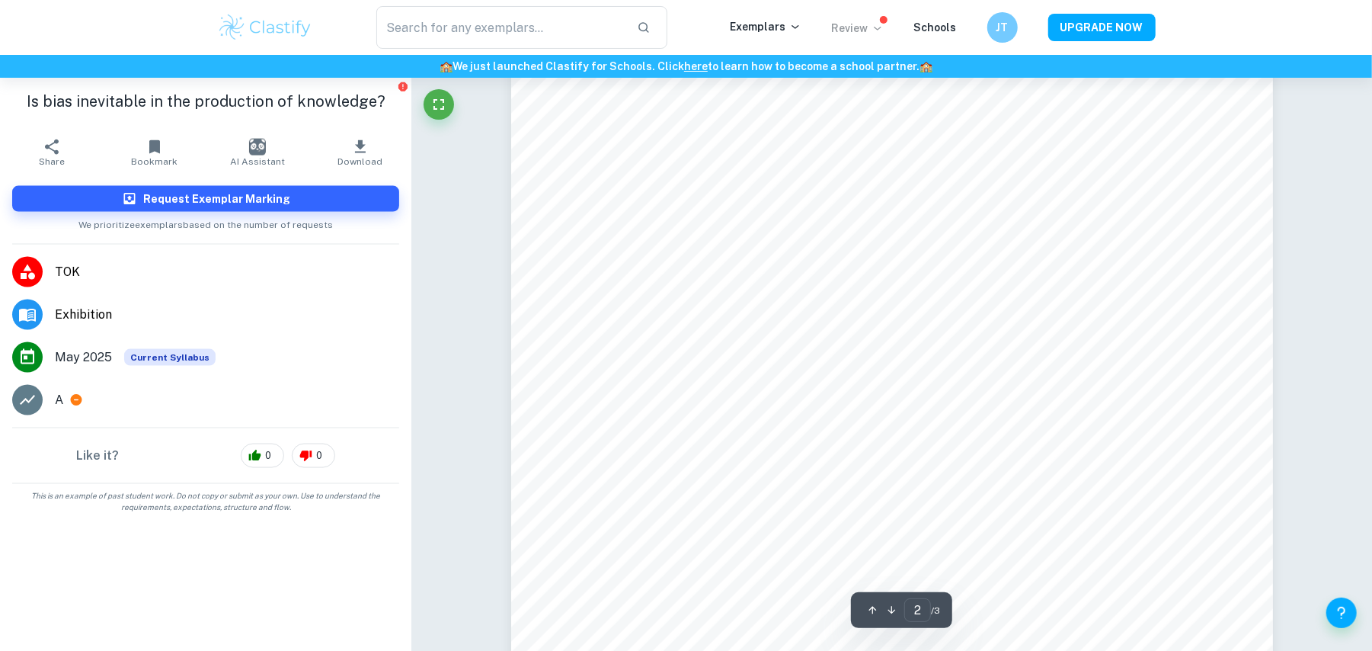
scroll to position [1405, 0]
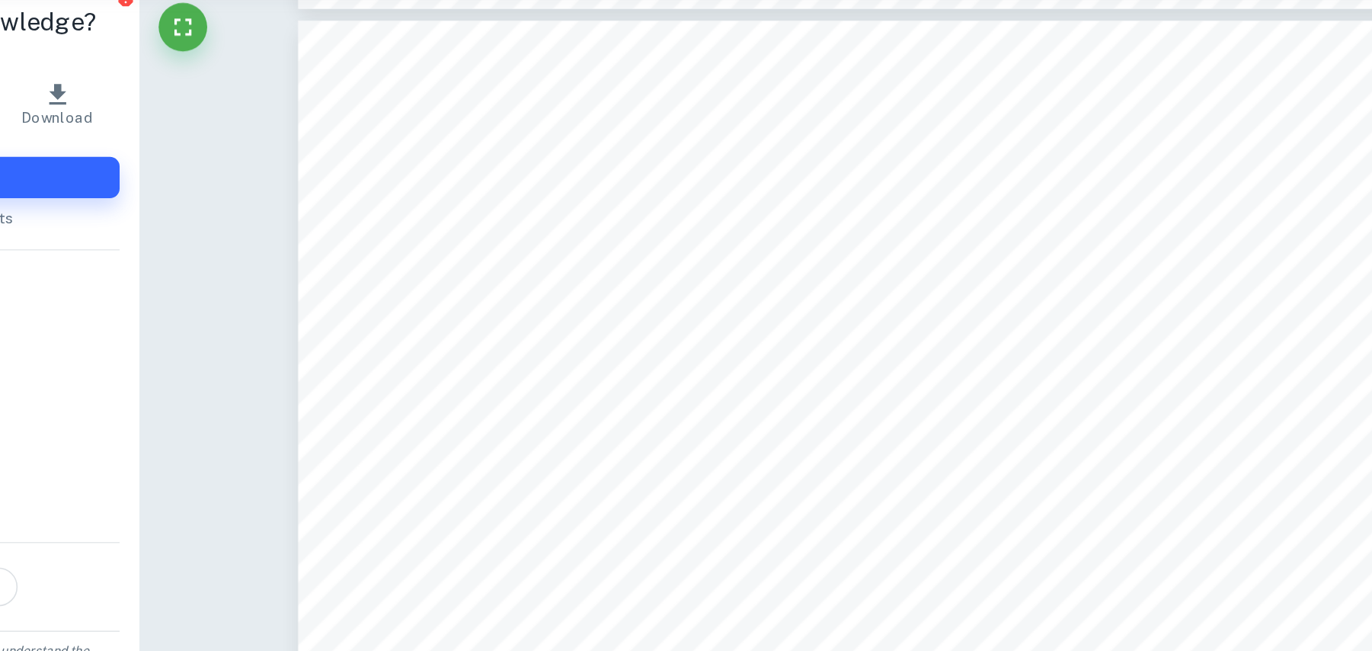
scroll to position [3217, 0]
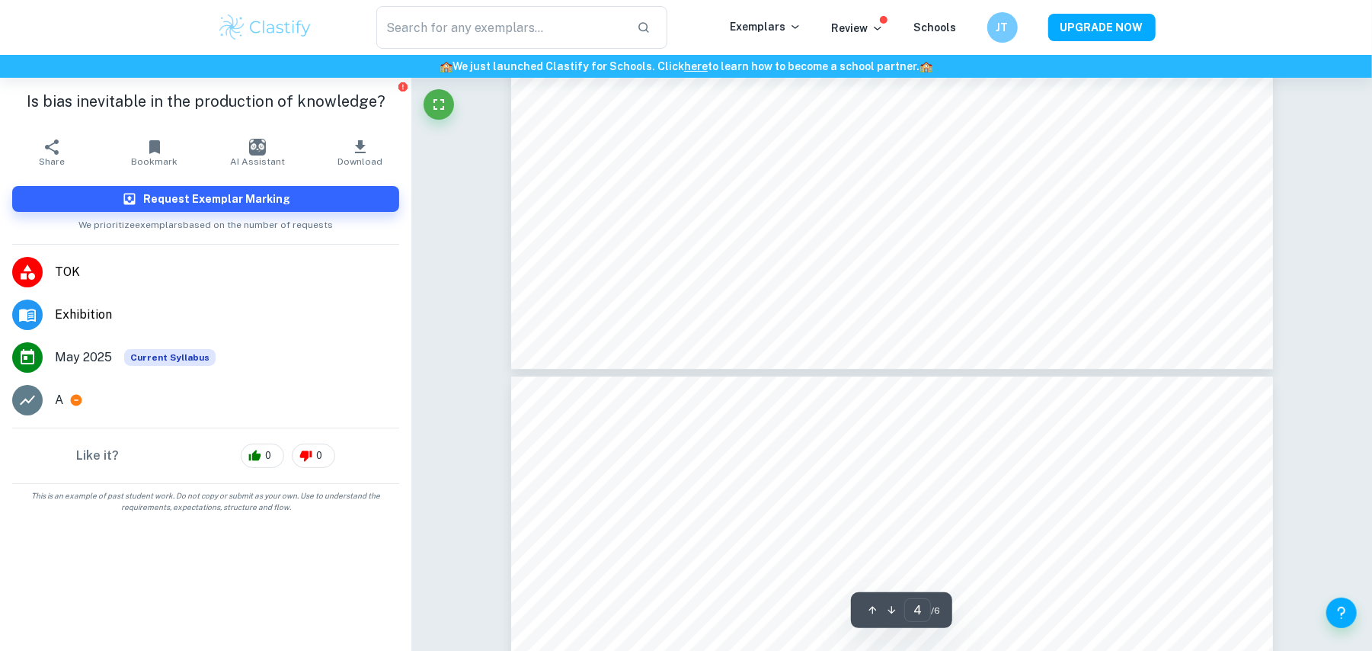
type input "5"
